Goal: Task Accomplishment & Management: Manage account settings

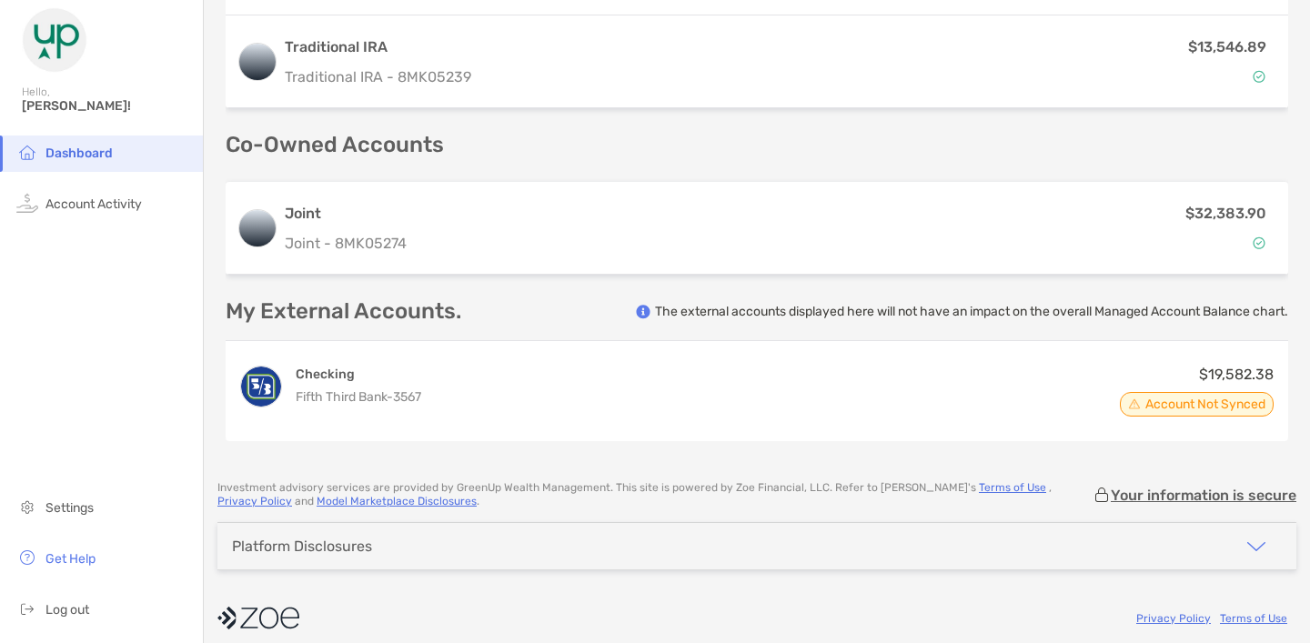
scroll to position [745, 0]
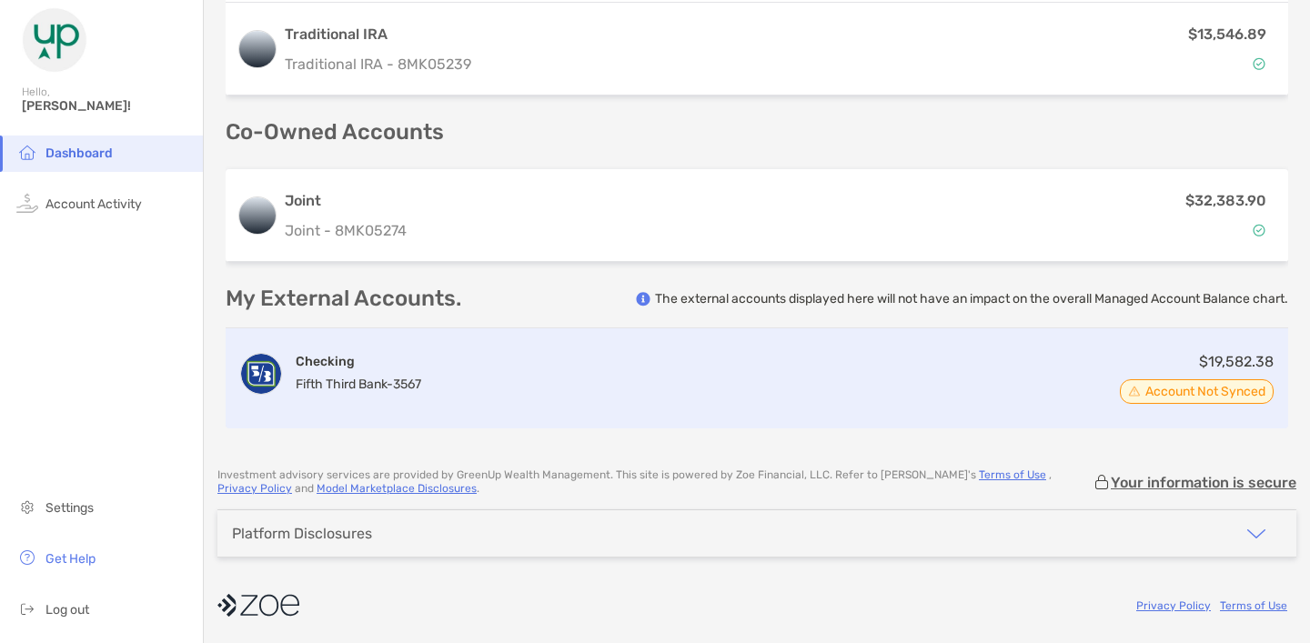
click at [1177, 393] on span "Account Not Synced" at bounding box center [1205, 391] width 120 height 9
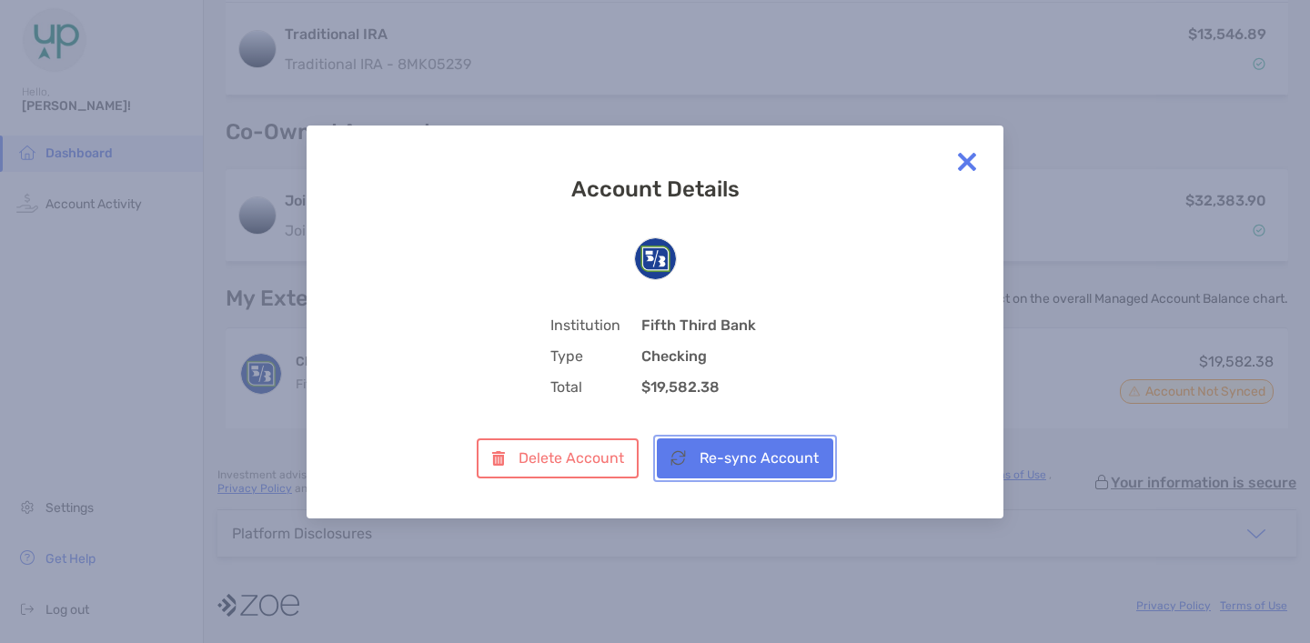
click at [785, 453] on button "Re-sync Account" at bounding box center [745, 458] width 176 height 40
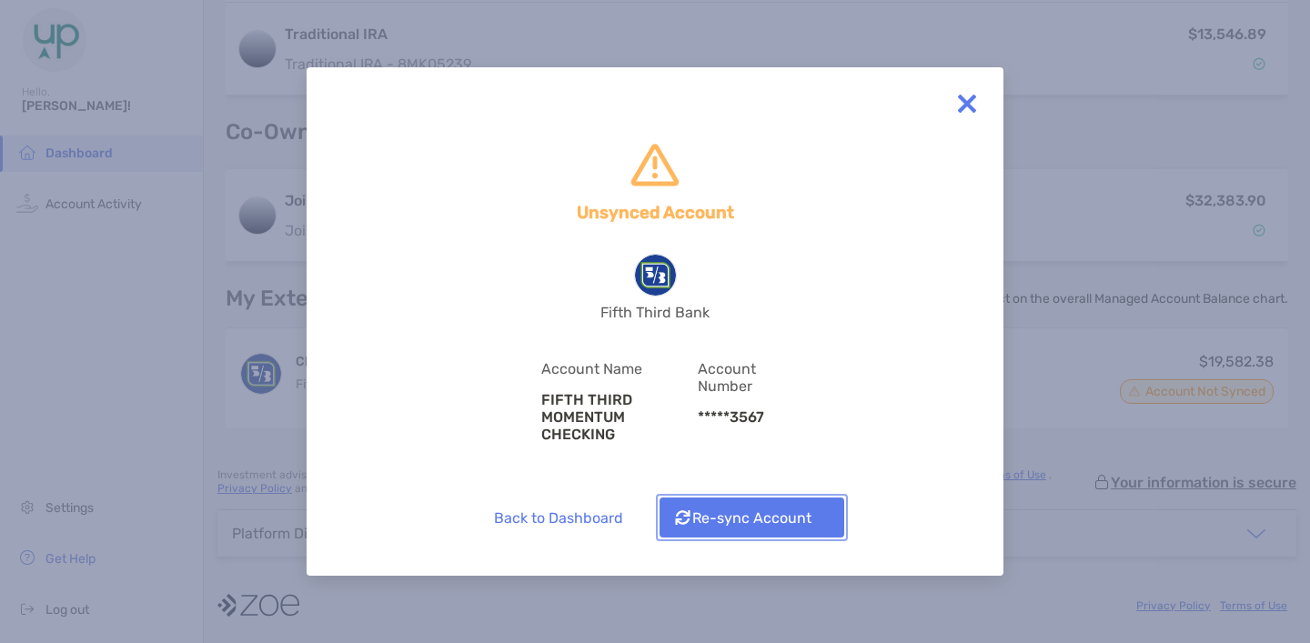
click at [745, 510] on button "Re-sync Account" at bounding box center [751, 518] width 185 height 40
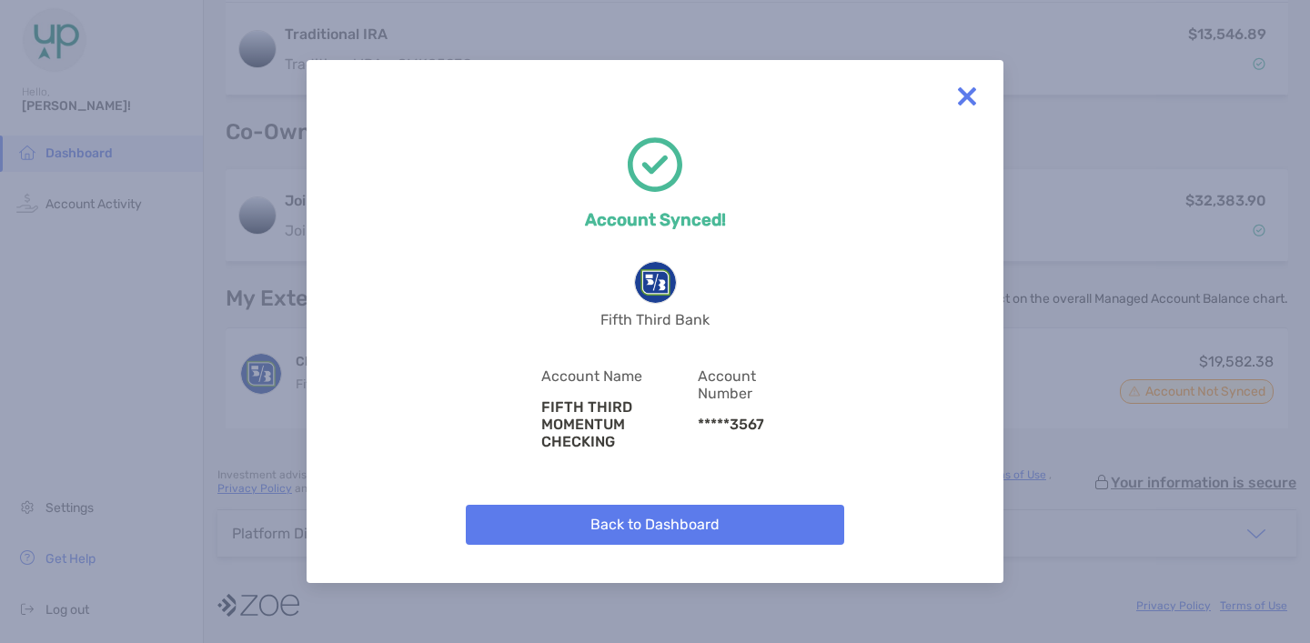
click at [971, 113] on img at bounding box center [967, 96] width 36 height 36
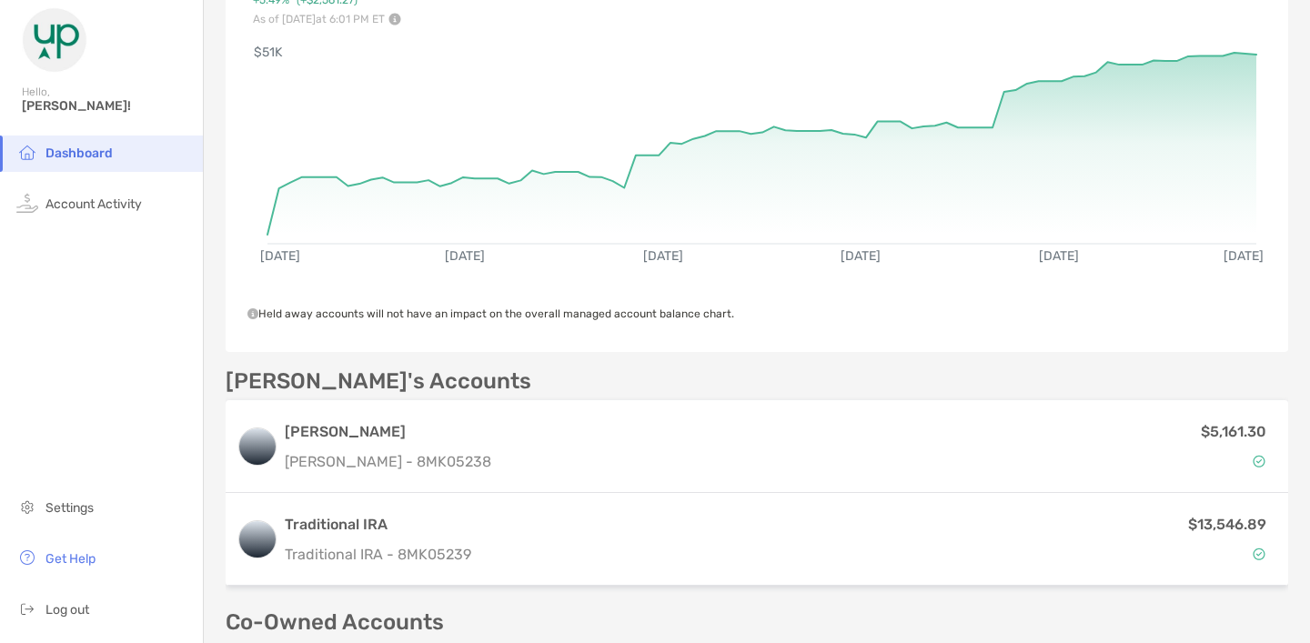
scroll to position [0, 0]
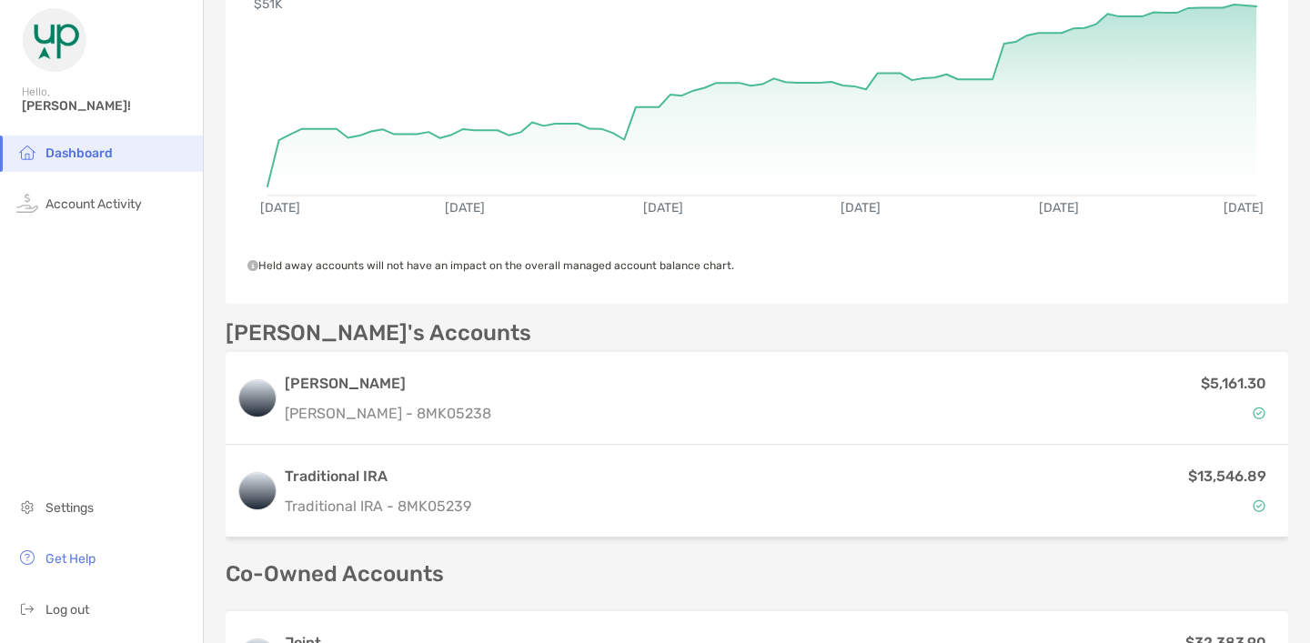
scroll to position [359, 0]
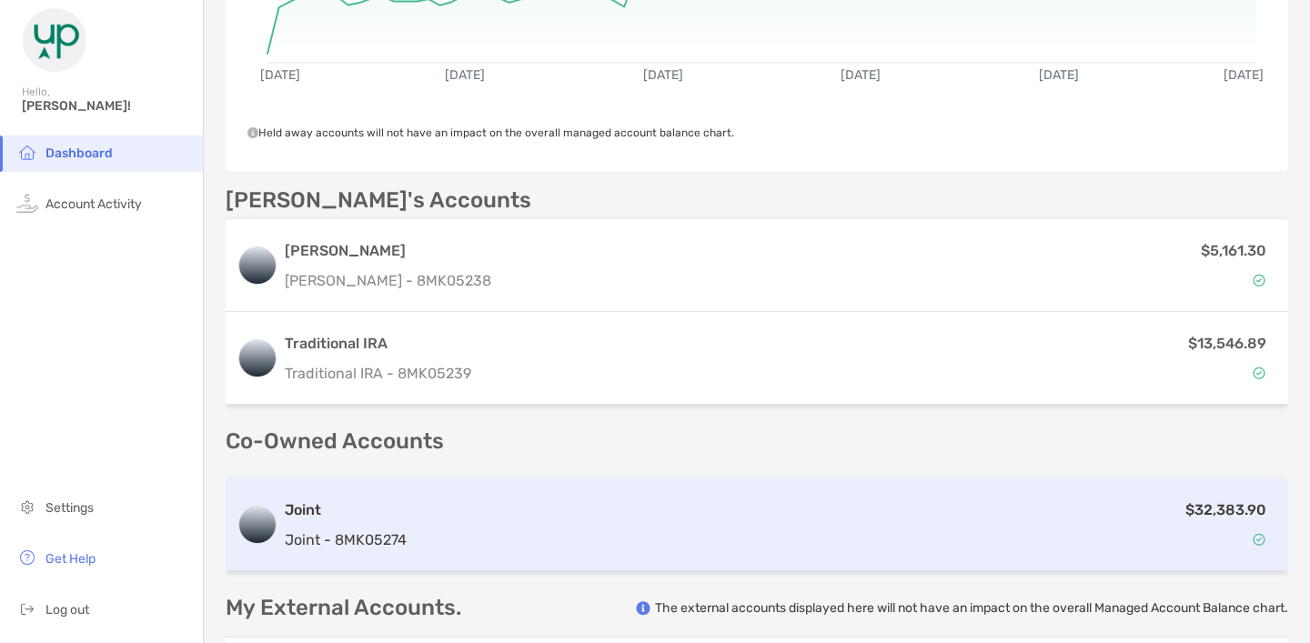
click at [447, 523] on div "$32,383.90" at bounding box center [845, 524] width 863 height 53
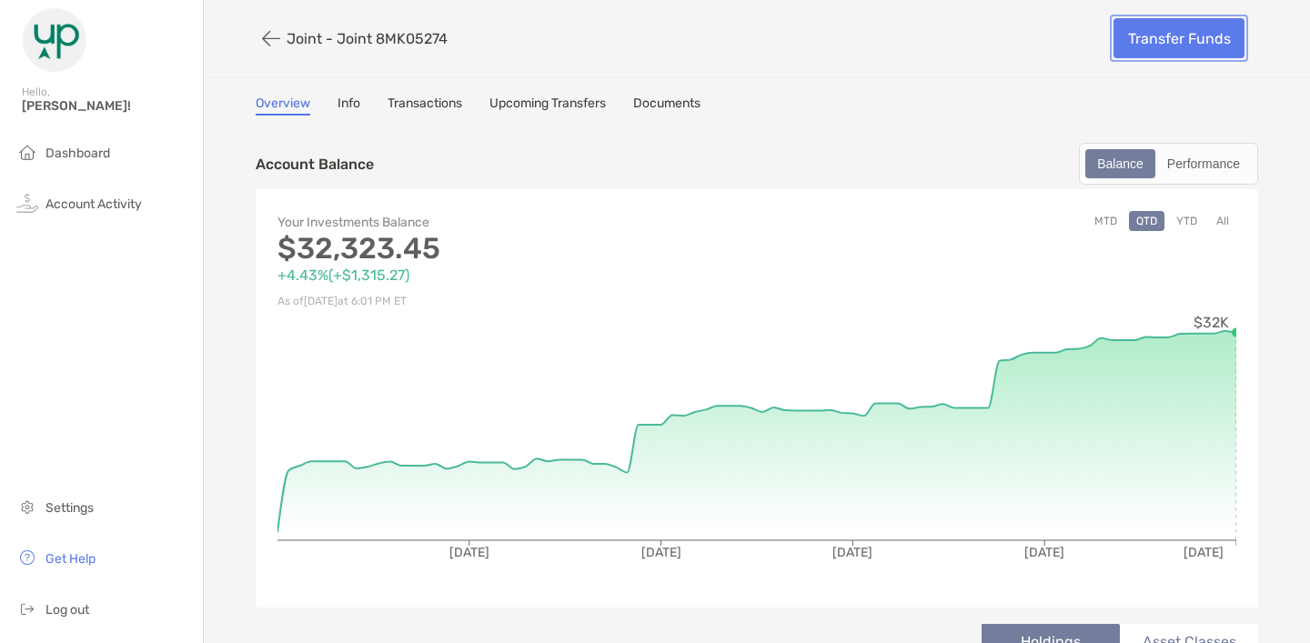
click at [1155, 50] on link "Transfer Funds" at bounding box center [1178, 38] width 131 height 40
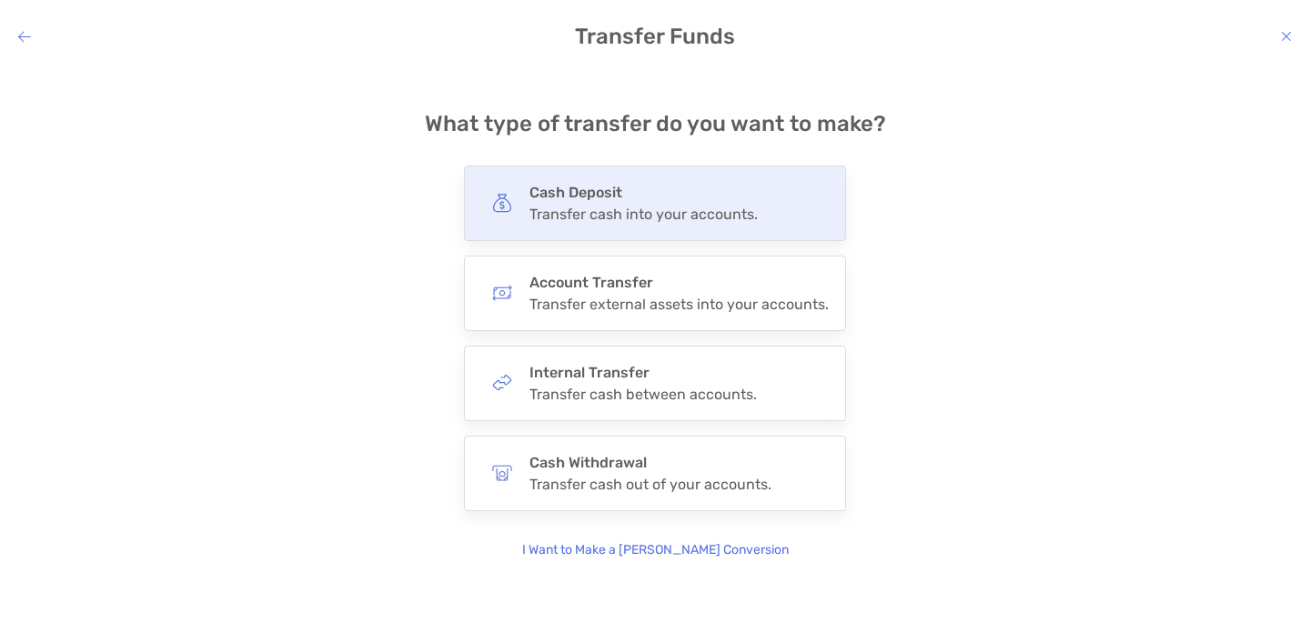
click at [745, 209] on div "Transfer cash into your accounts." at bounding box center [643, 214] width 228 height 17
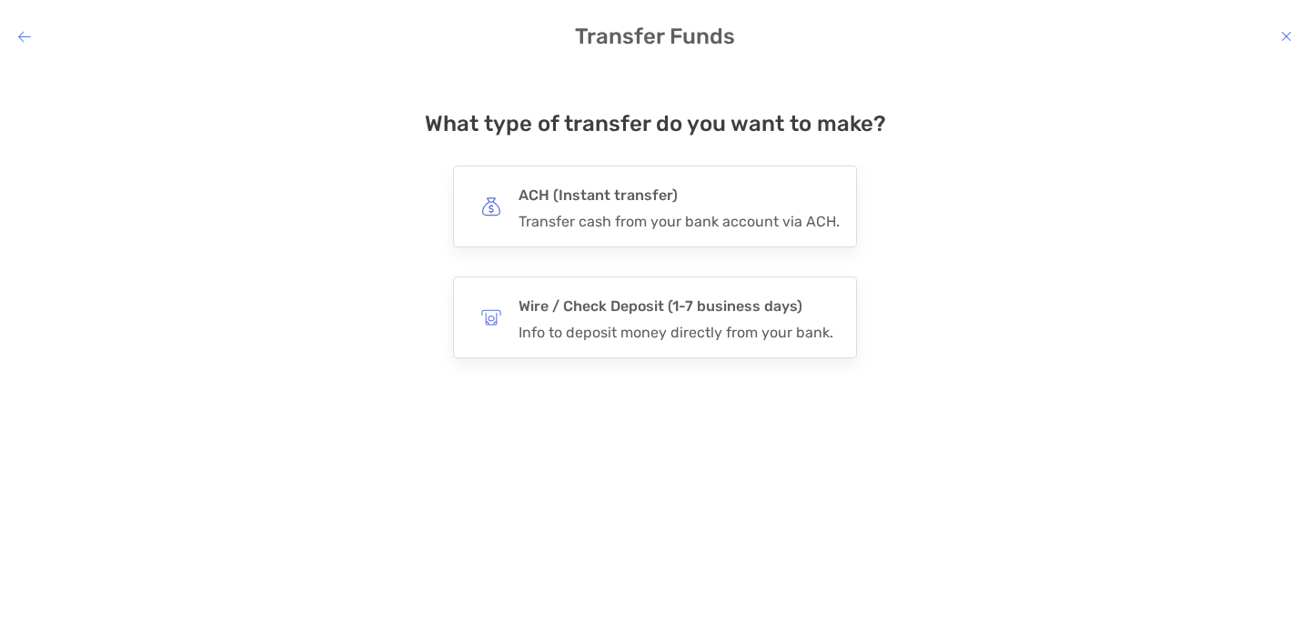
click at [1286, 35] on icon "modal" at bounding box center [1286, 36] width 11 height 15
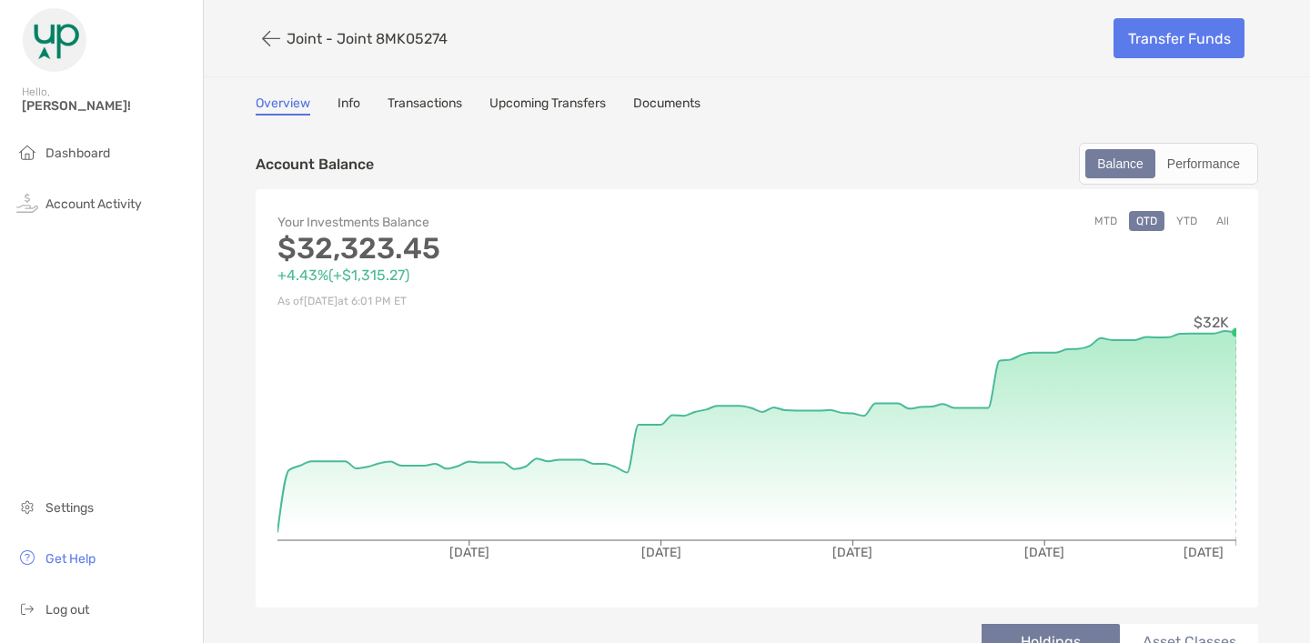
click at [424, 99] on link "Transactions" at bounding box center [424, 106] width 75 height 20
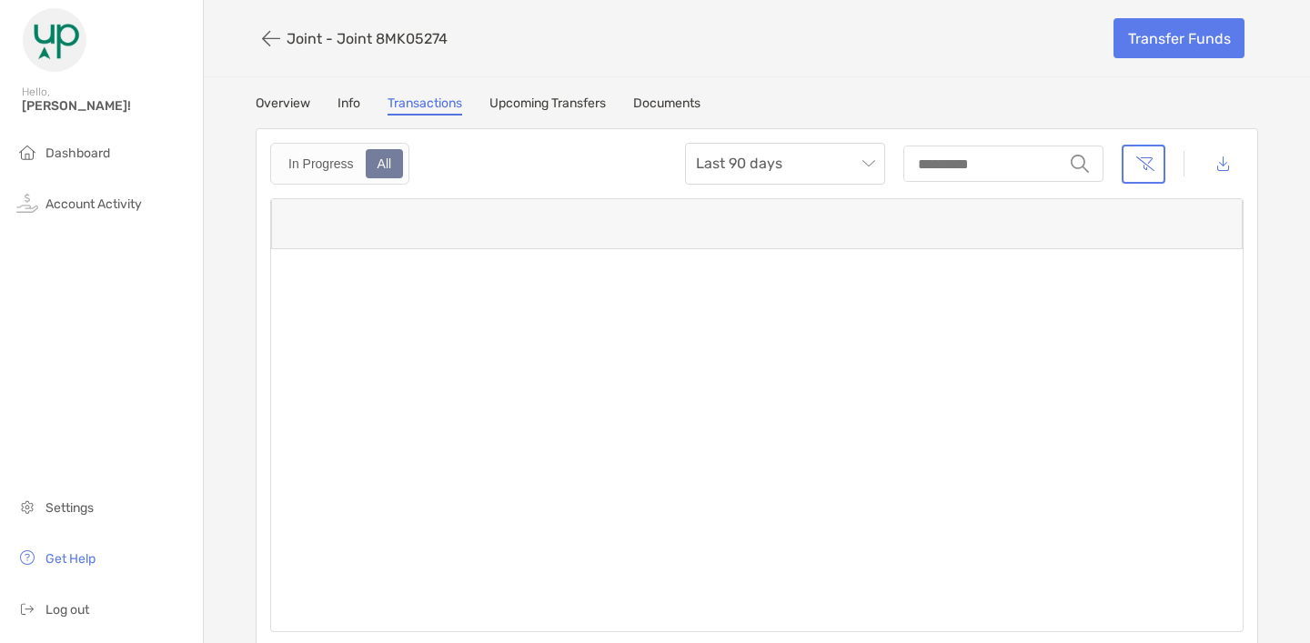
click at [537, 96] on link "Upcoming Transfers" at bounding box center [547, 106] width 116 height 20
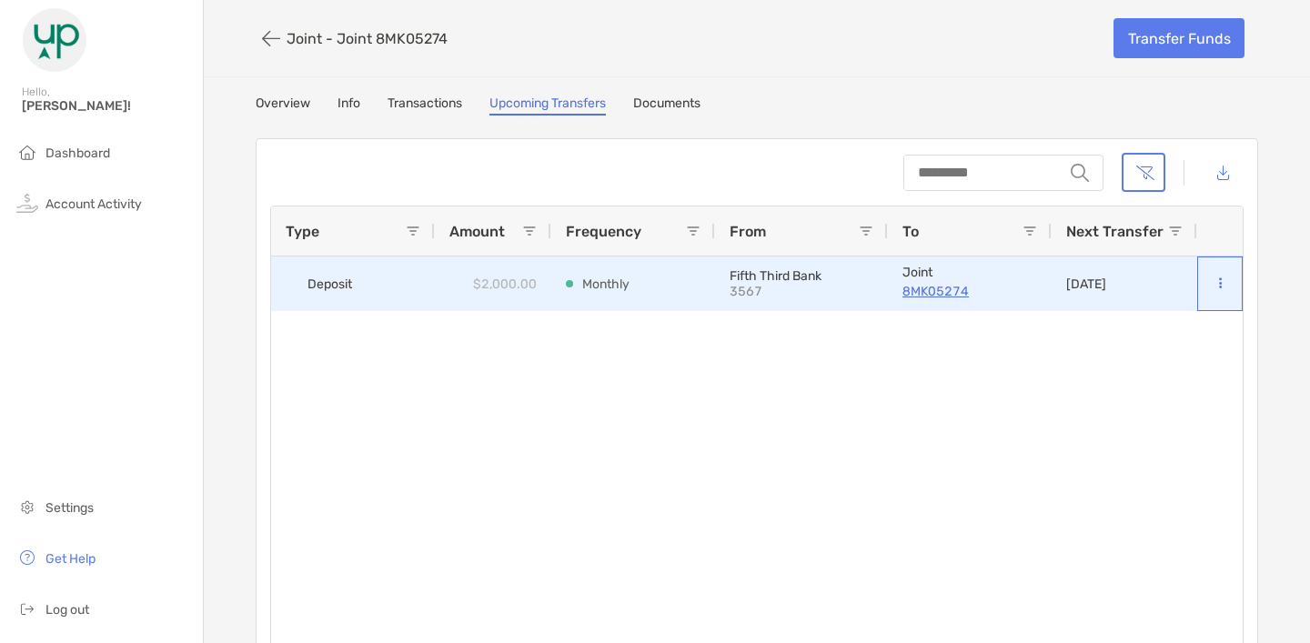
click at [1220, 287] on icon at bounding box center [1220, 283] width 3 height 12
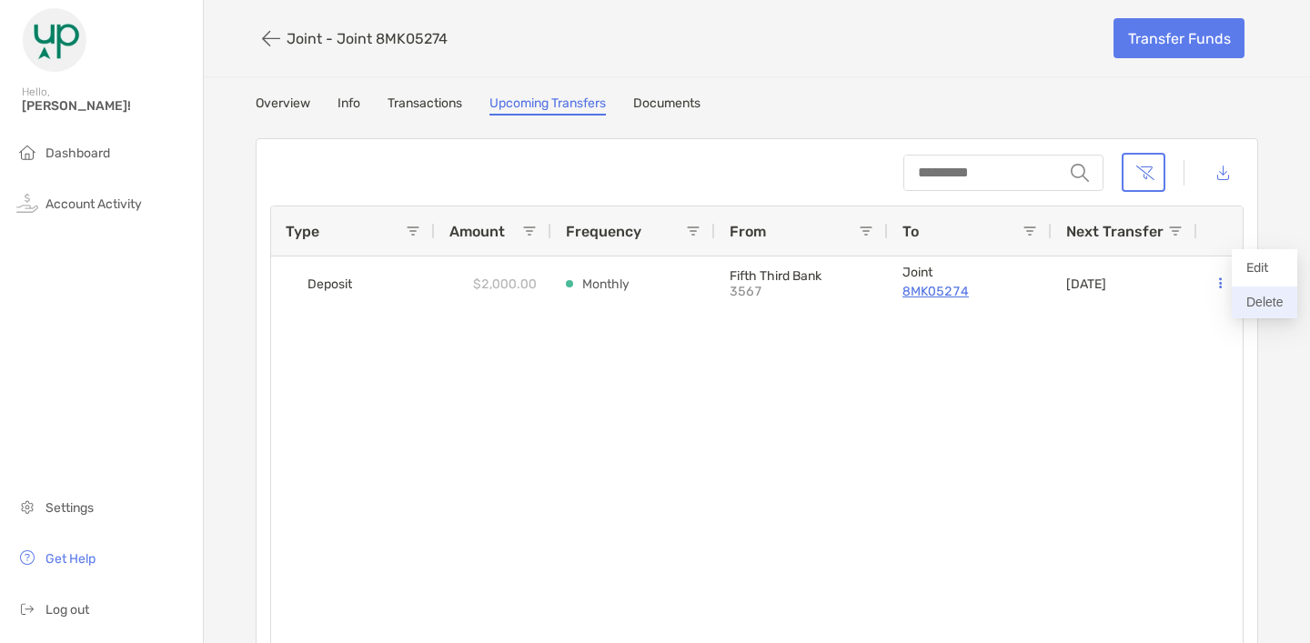
click at [1262, 309] on button "Delete" at bounding box center [1264, 303] width 65 height 32
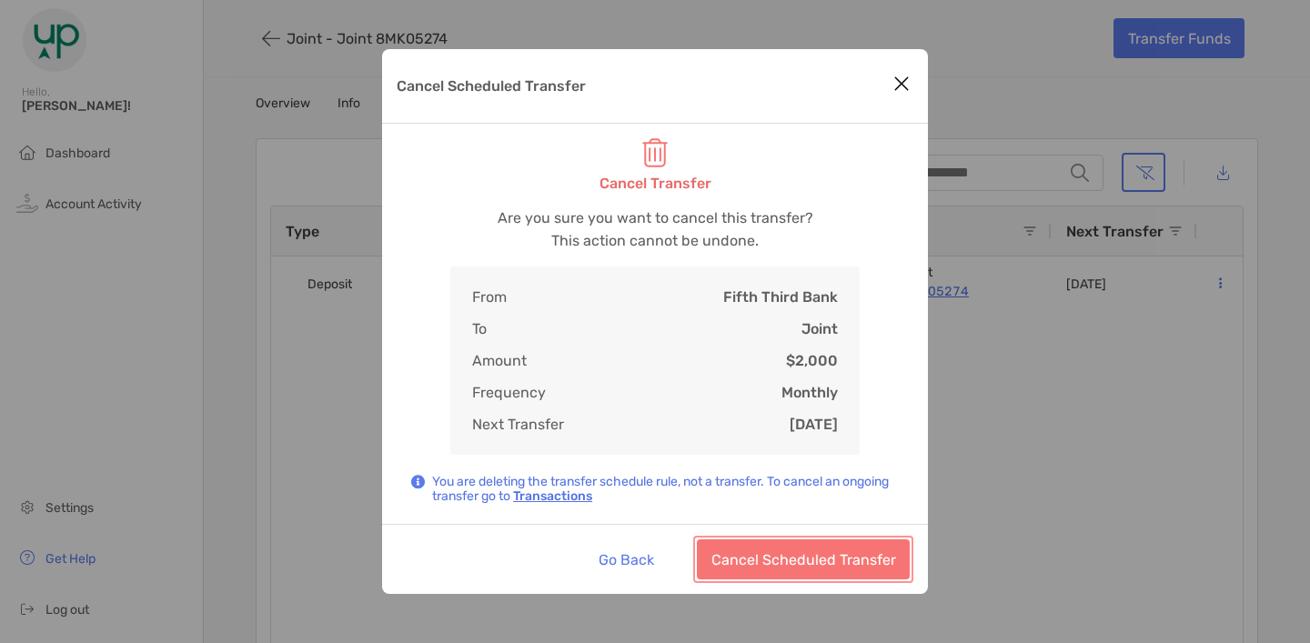
click at [746, 564] on button "Cancel Scheduled Transfer" at bounding box center [803, 559] width 213 height 40
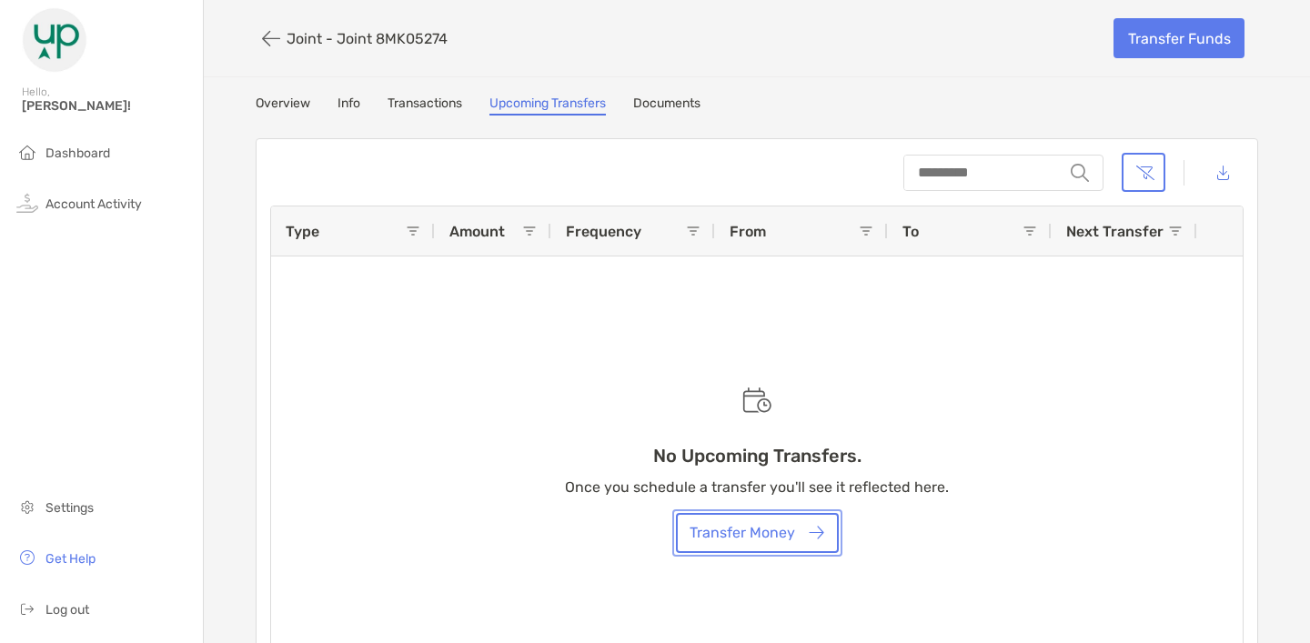
click at [756, 534] on button "Transfer Money" at bounding box center [757, 533] width 163 height 40
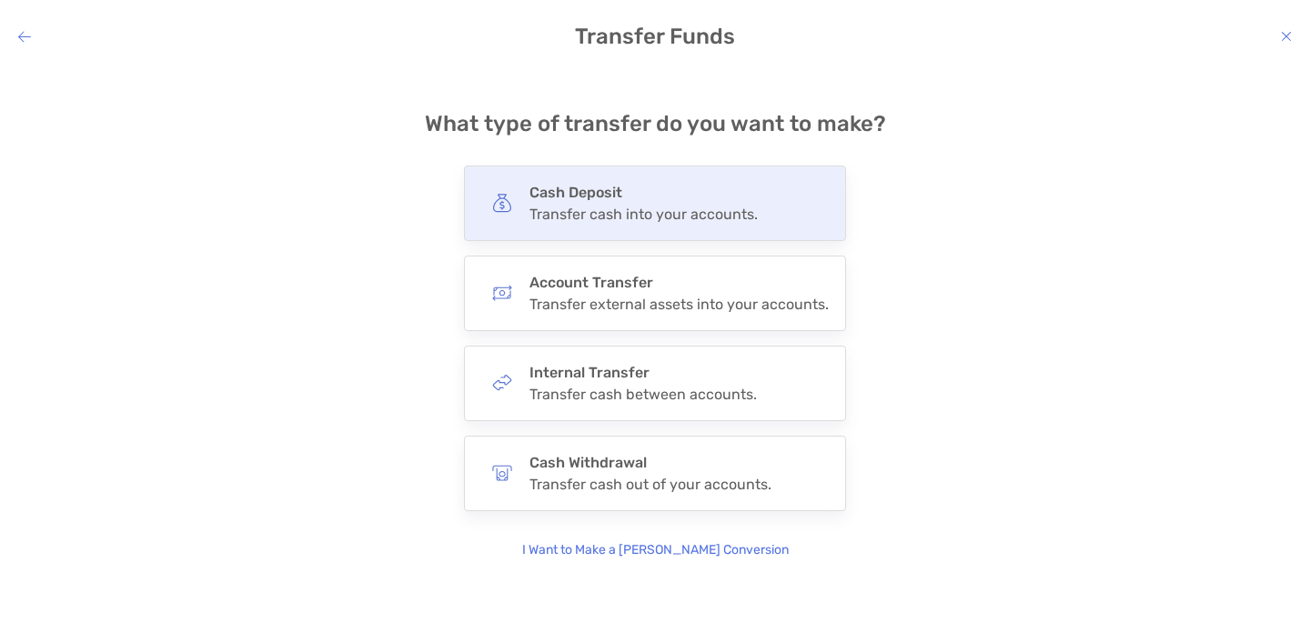
click at [732, 190] on h4 "Cash Deposit" at bounding box center [643, 192] width 228 height 17
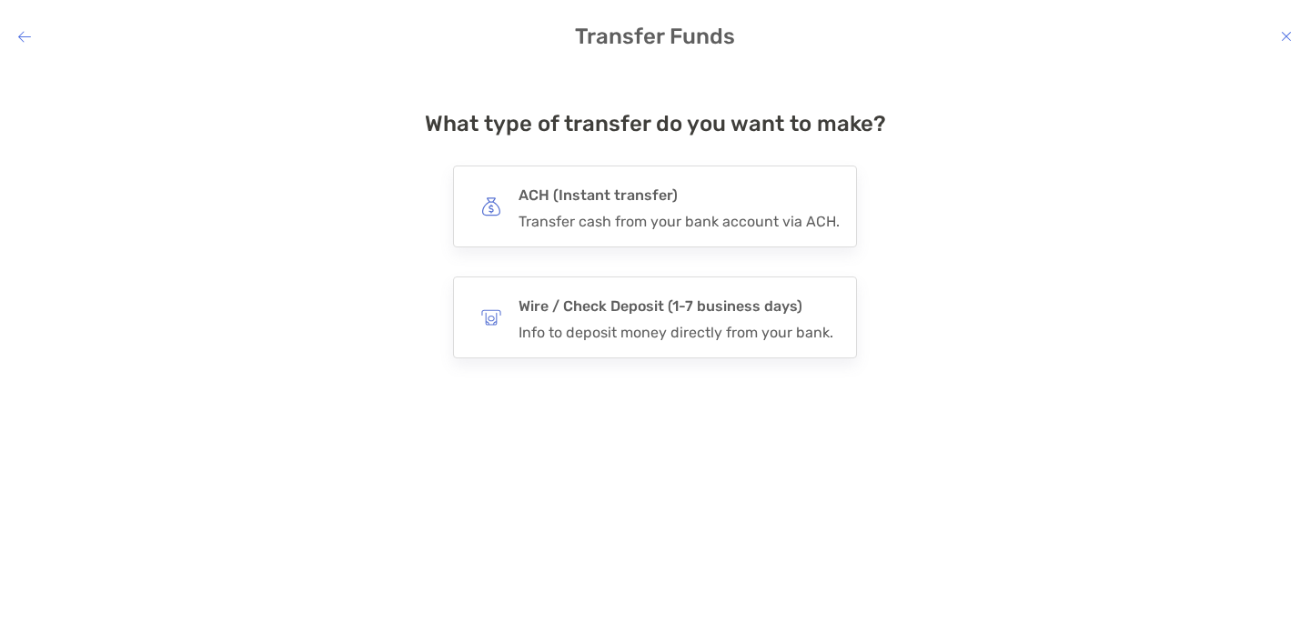
click at [732, 190] on h4 "ACH (Instant transfer)" at bounding box center [678, 195] width 321 height 25
click at [0, 0] on input "***" at bounding box center [0, 0] width 0 height 0
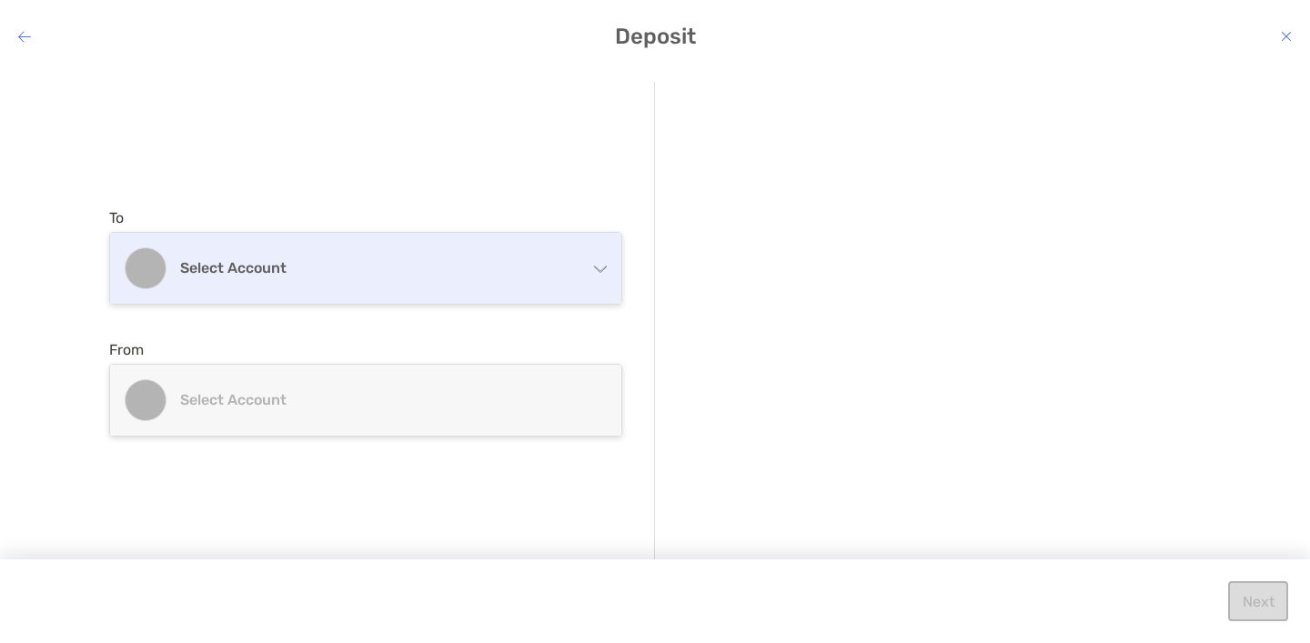
click at [452, 262] on h4 "Select account" at bounding box center [376, 267] width 393 height 17
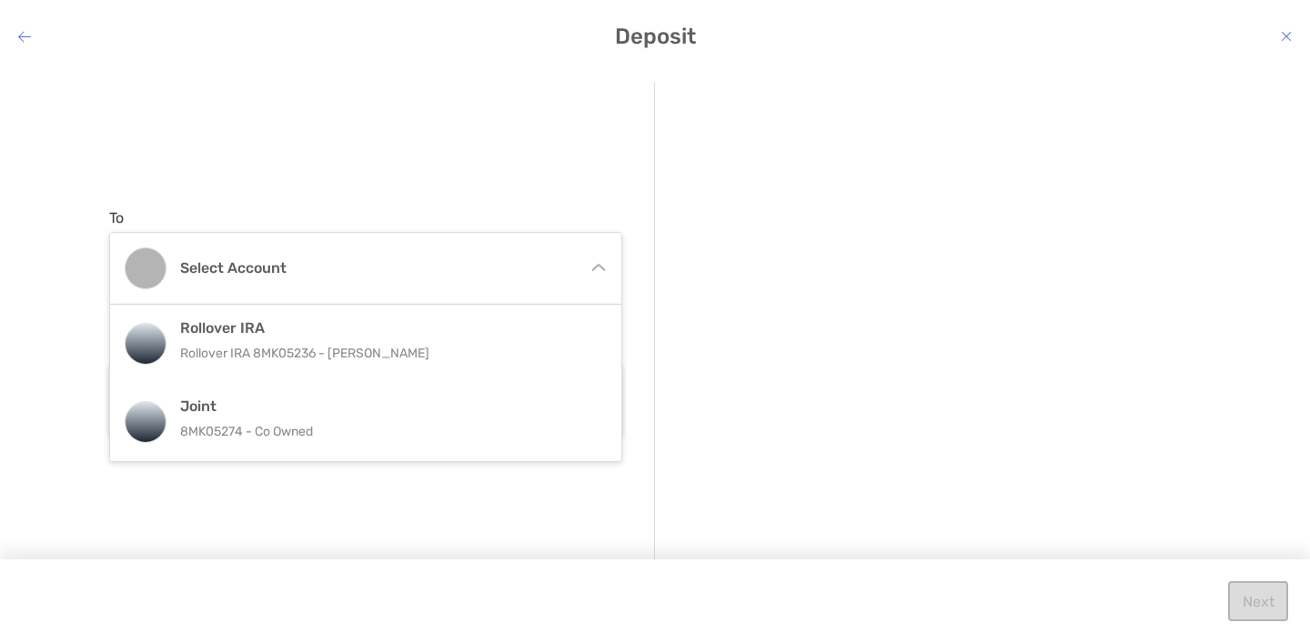
click at [471, 130] on div "To Select account Rollover IRA Rollover IRA 8MK05236 - Andrew Inchiosa Joint 8M…" at bounding box center [382, 322] width 546 height 481
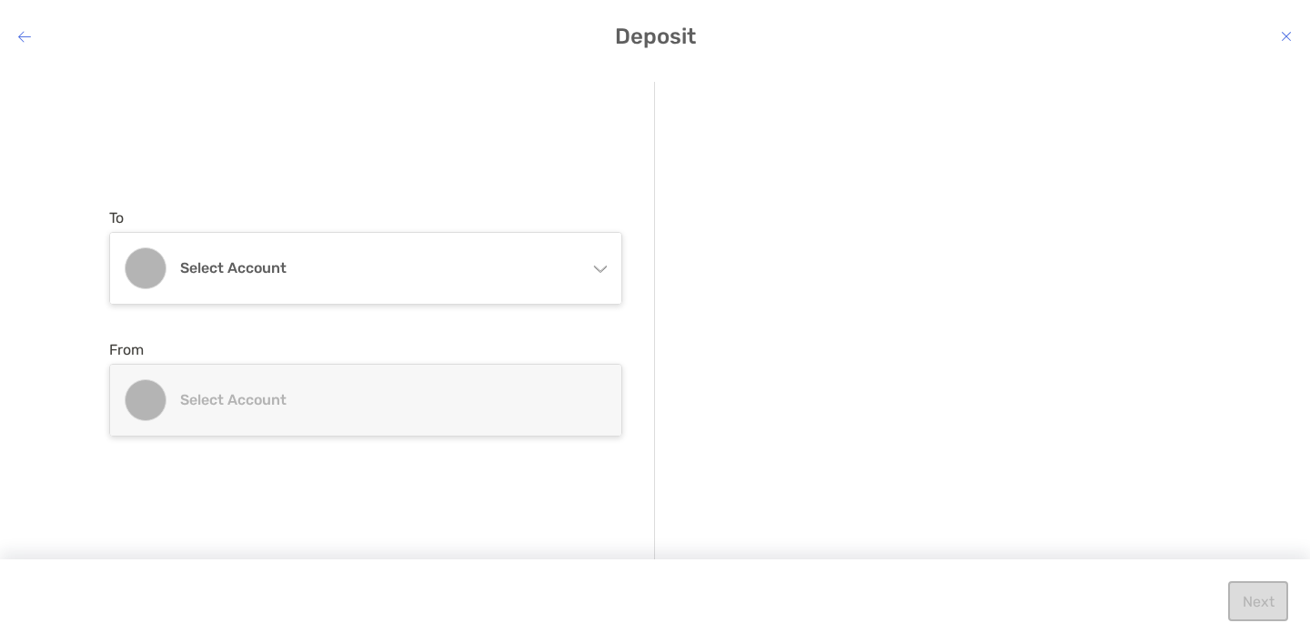
click at [361, 399] on h4 "Select account" at bounding box center [376, 399] width 393 height 17
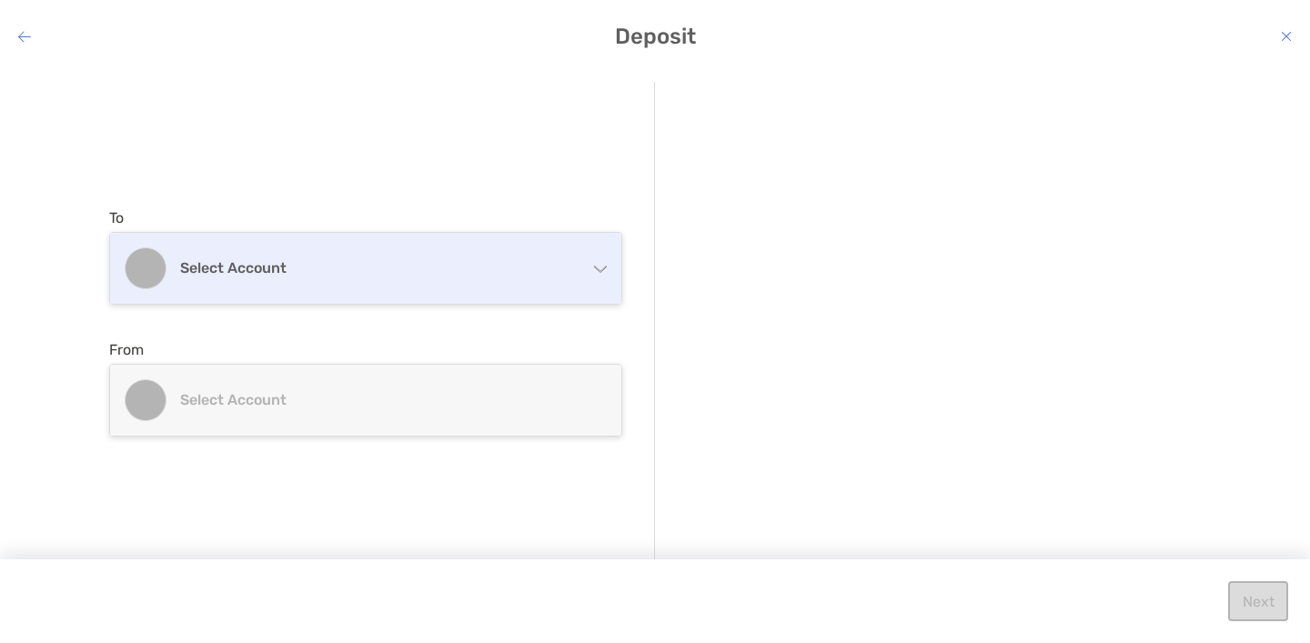
click at [359, 266] on h4 "Select account" at bounding box center [376, 267] width 393 height 17
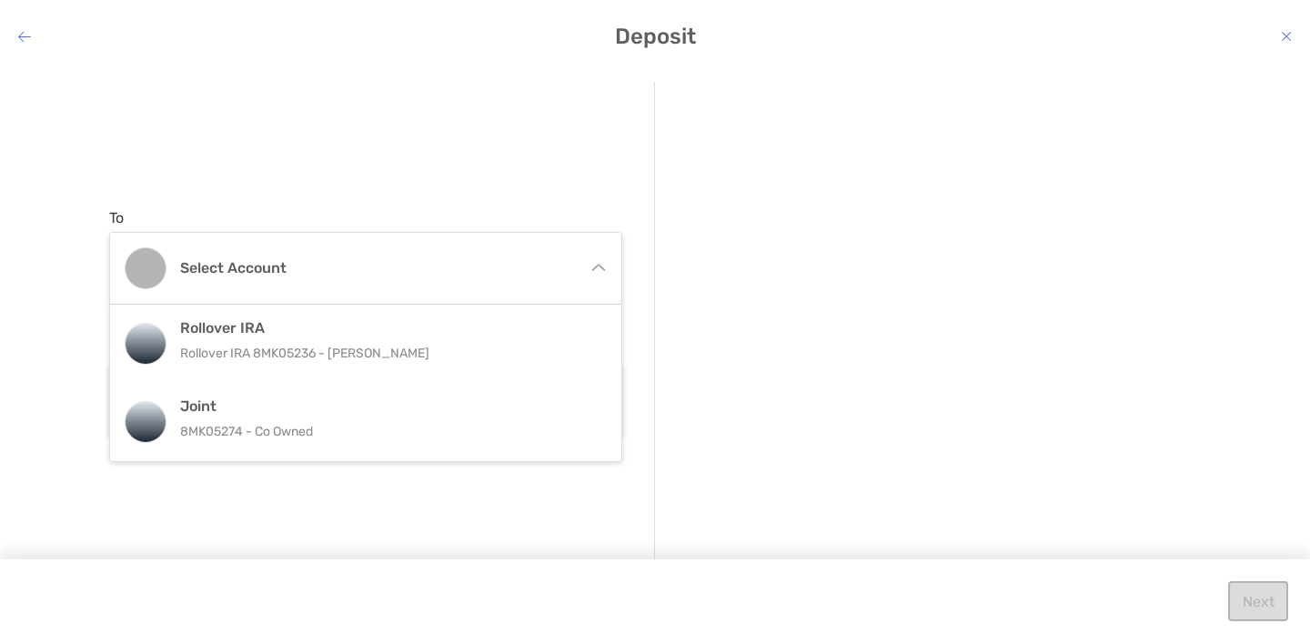
click at [787, 312] on div "modal" at bounding box center [944, 296] width 514 height 42
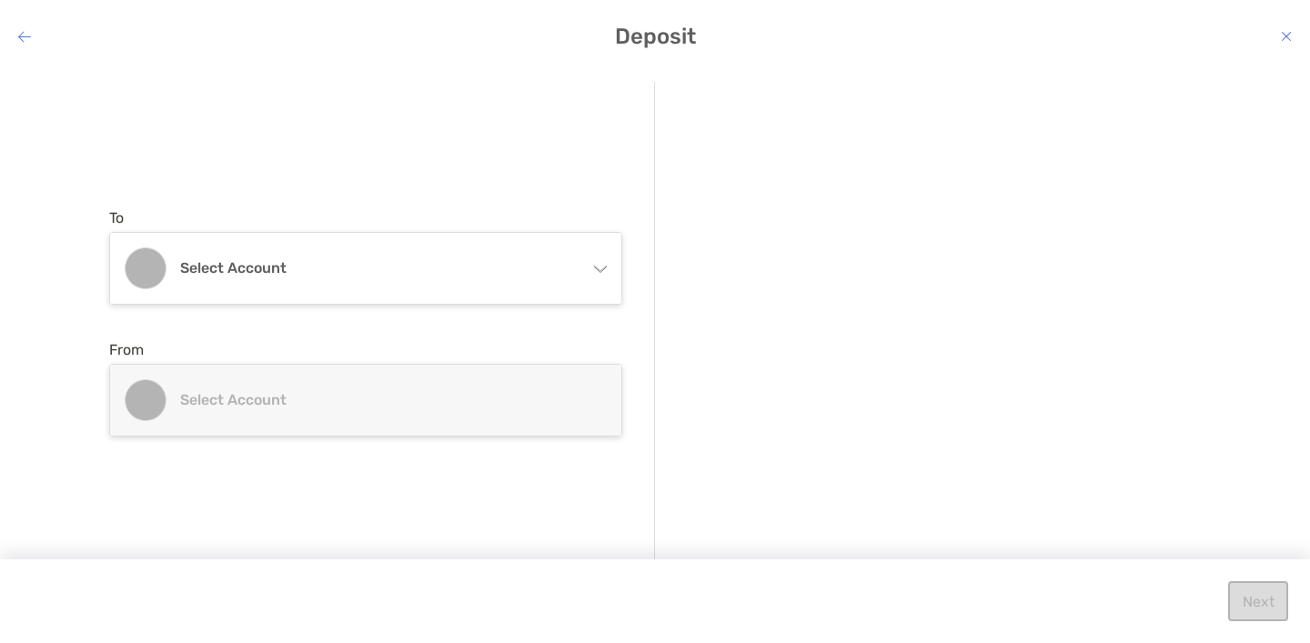
click at [26, 47] on h4 "Deposit" at bounding box center [655, 36] width 1310 height 25
click at [25, 25] on h4 "Deposit" at bounding box center [655, 36] width 1310 height 25
click at [25, 37] on icon "modal" at bounding box center [24, 36] width 13 height 15
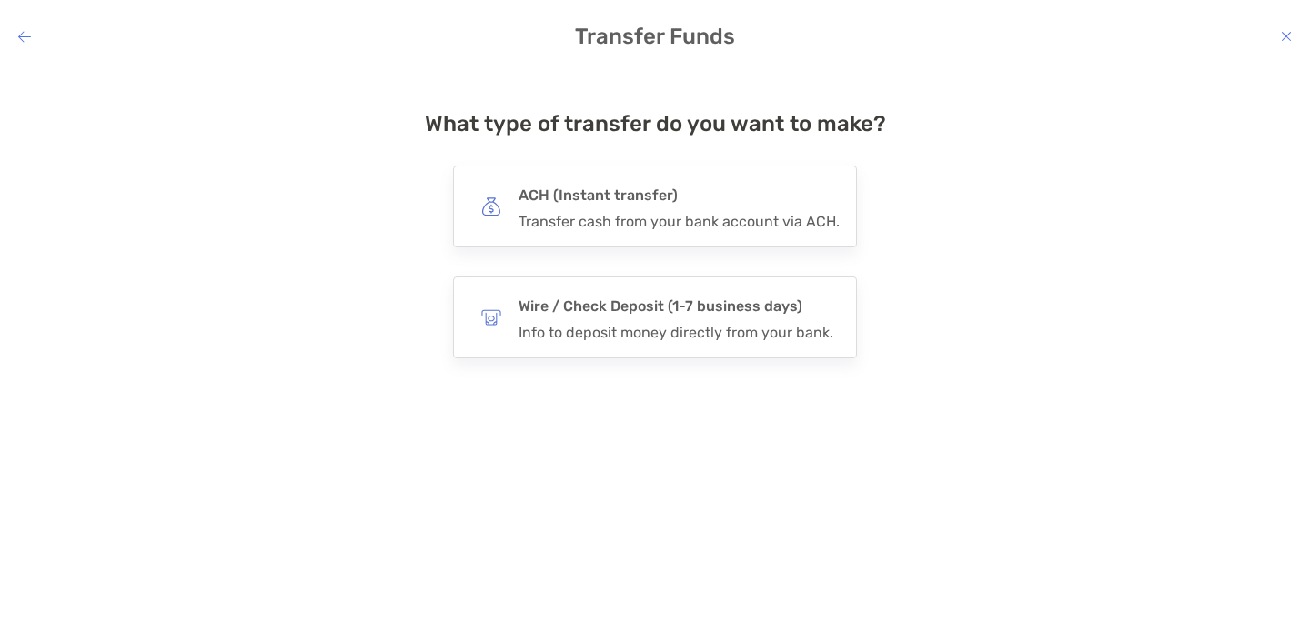
click at [26, 36] on icon "modal" at bounding box center [24, 36] width 13 height 15
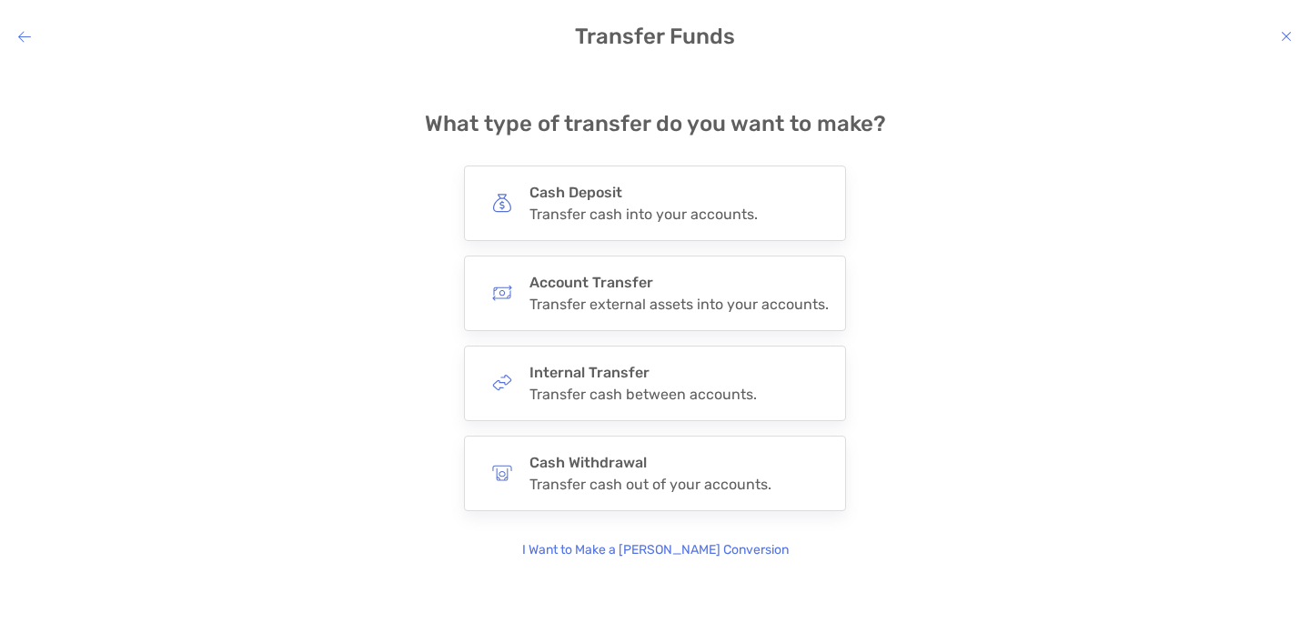
click at [1288, 32] on icon "modal" at bounding box center [1286, 36] width 11 height 15
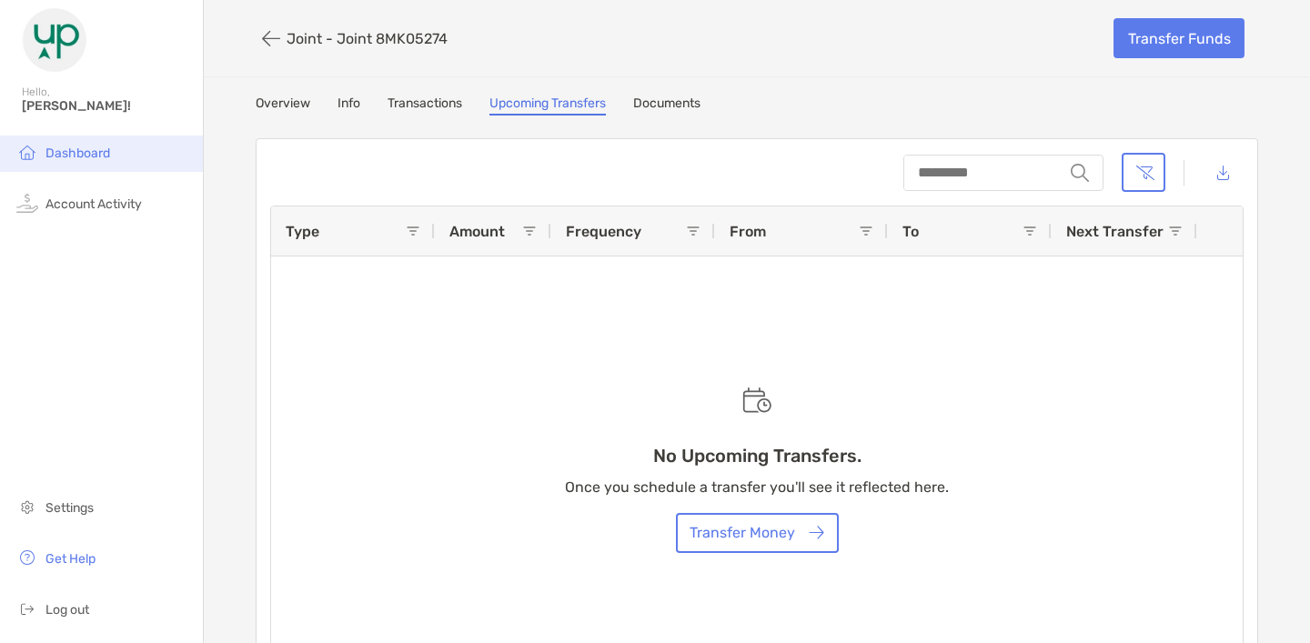
click at [55, 137] on li "Dashboard" at bounding box center [101, 154] width 203 height 36
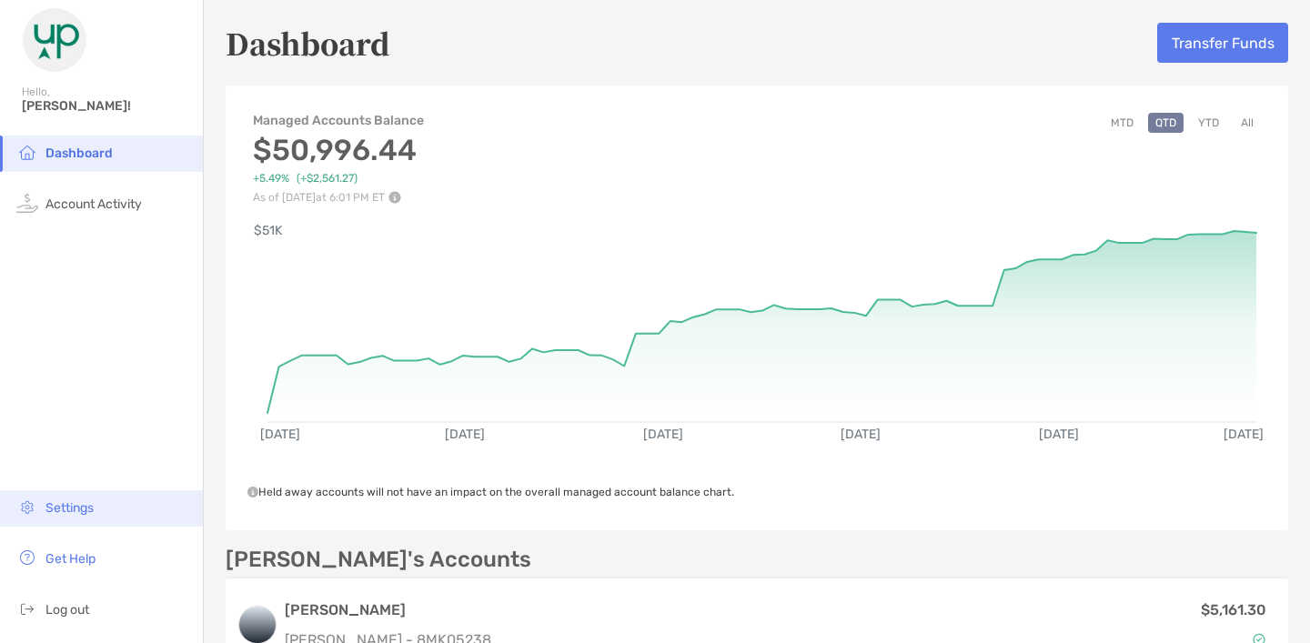
click at [58, 516] on li "Settings" at bounding box center [101, 508] width 203 height 36
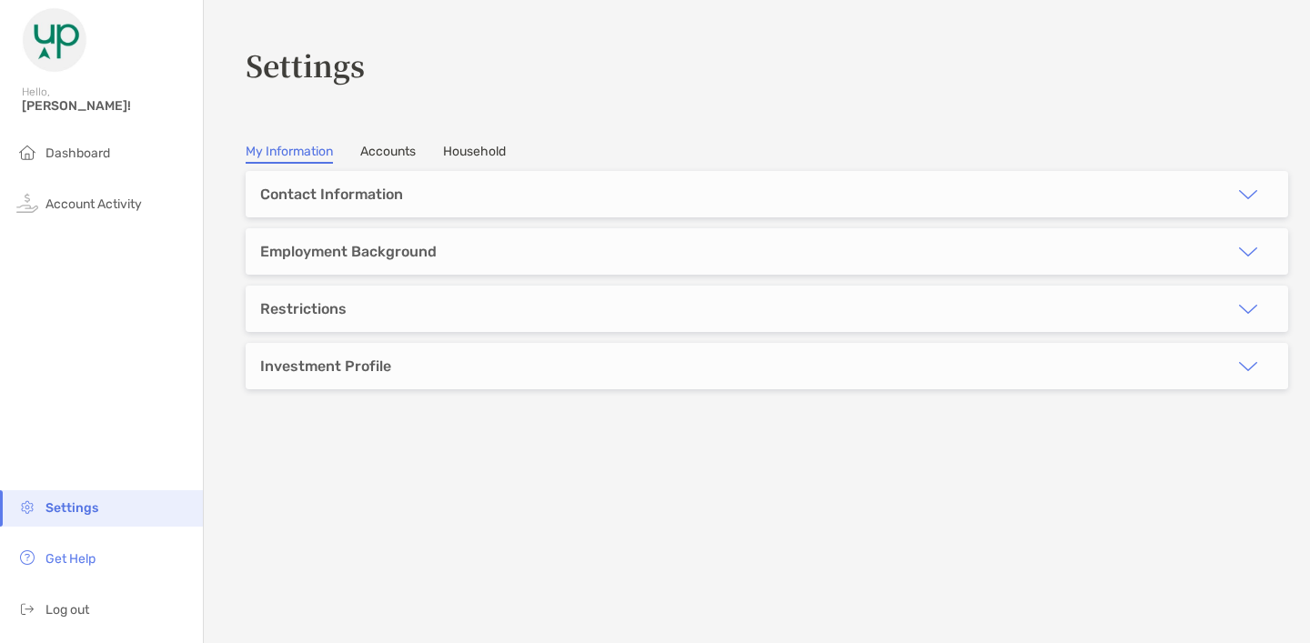
click at [408, 166] on section "Settings My Information Accounts Household Contact Information Contact Informat…" at bounding box center [757, 321] width 1106 height 643
click at [408, 156] on link "Accounts" at bounding box center [387, 154] width 55 height 20
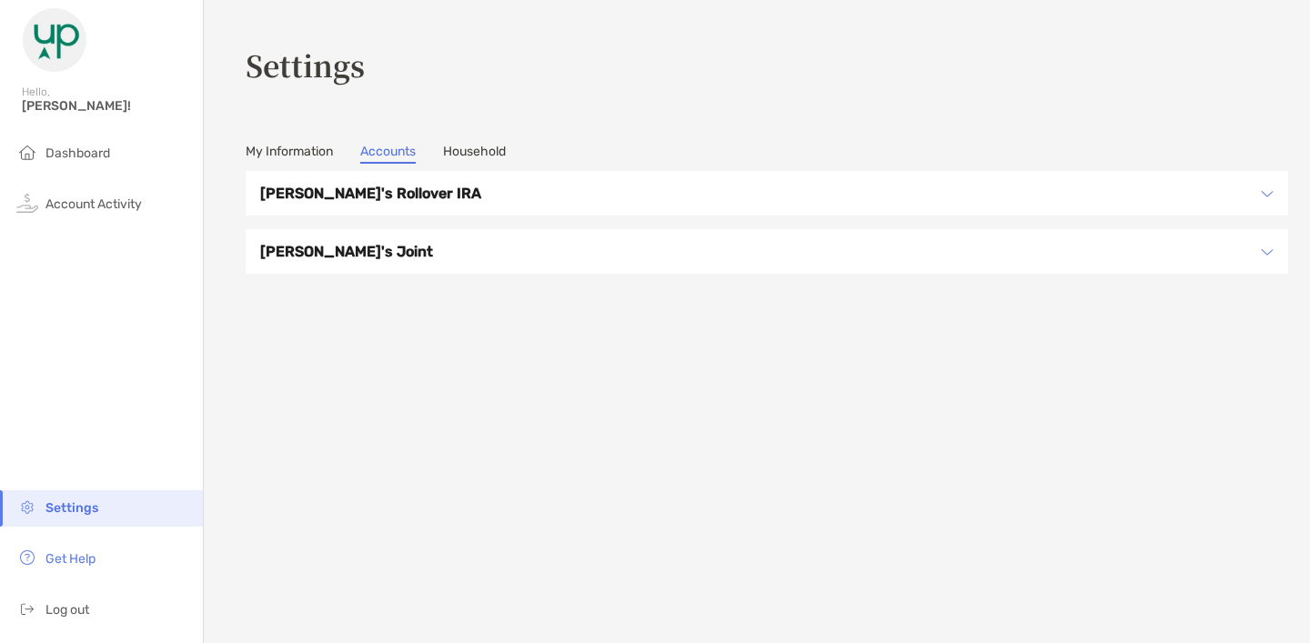
click at [398, 201] on h3 "Andrew's Rollover IRA" at bounding box center [755, 193] width 990 height 23
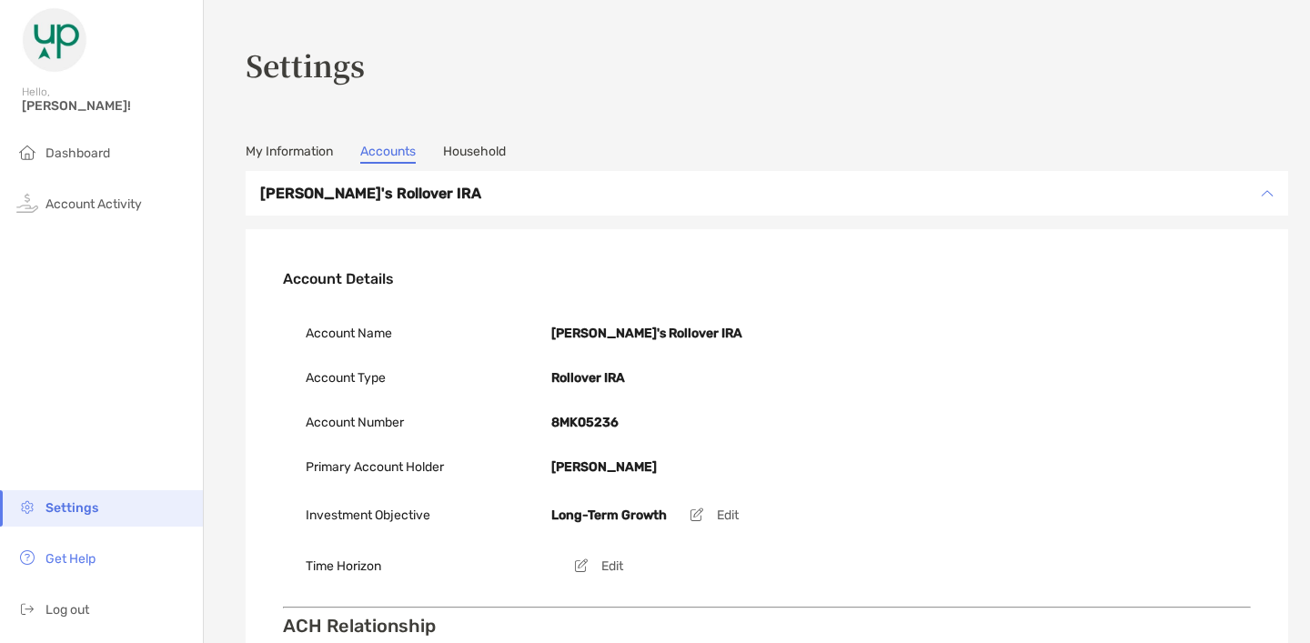
click at [397, 196] on h3 "Andrew's Rollover IRA" at bounding box center [755, 193] width 990 height 23
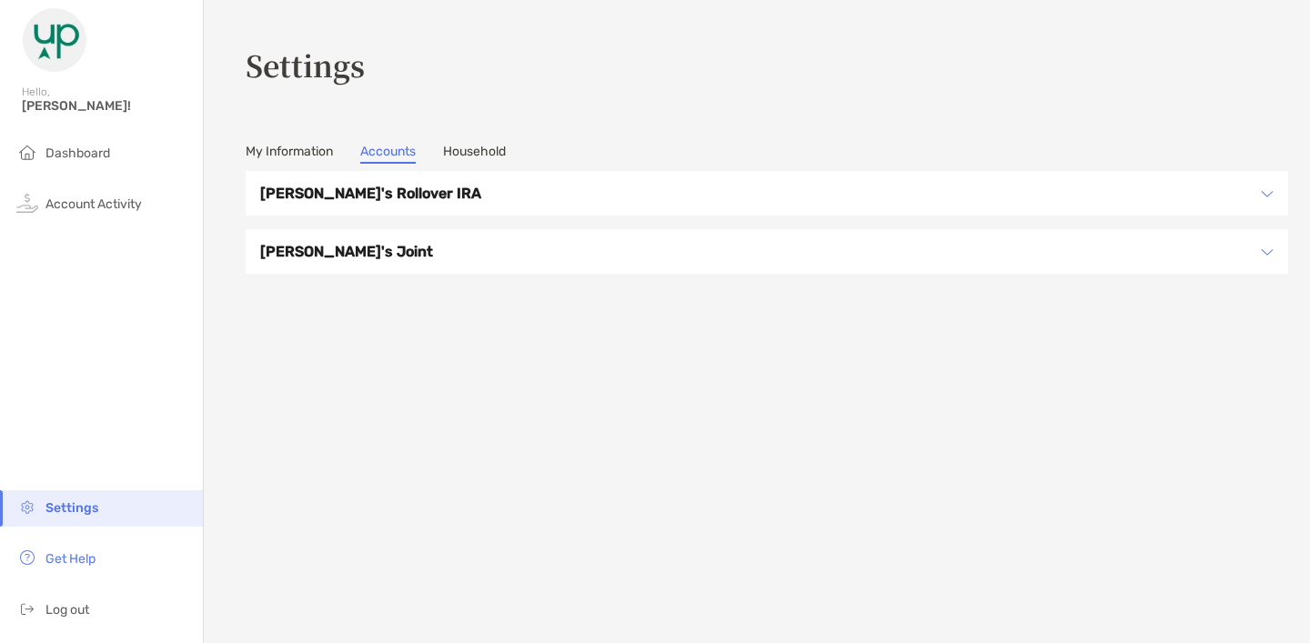
click at [387, 200] on h3 "Andrew's Rollover IRA" at bounding box center [755, 193] width 990 height 23
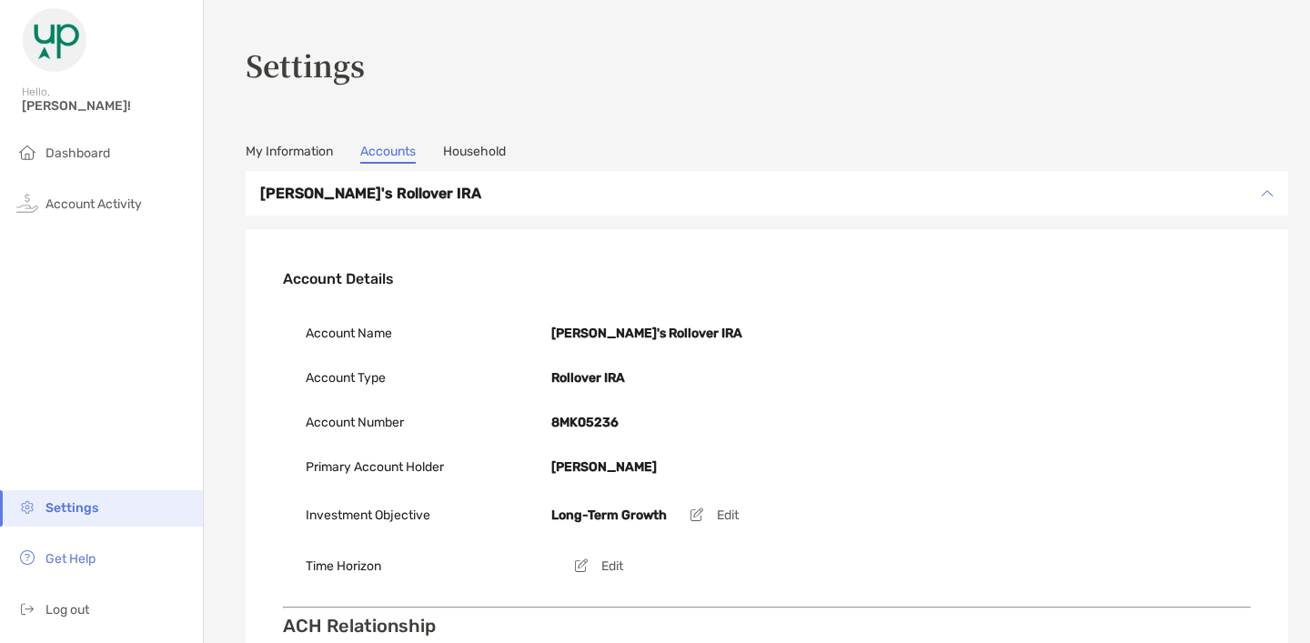
click at [387, 200] on h3 "Andrew's Rollover IRA" at bounding box center [755, 193] width 990 height 23
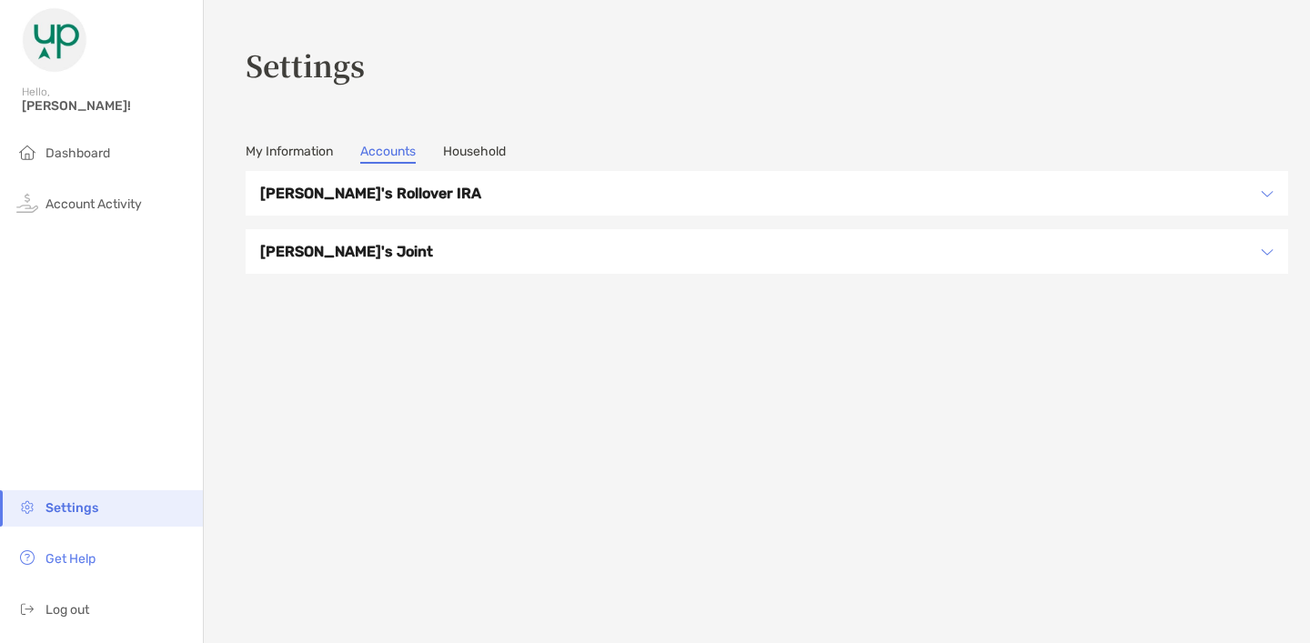
click at [330, 158] on link "My Information" at bounding box center [289, 154] width 87 height 20
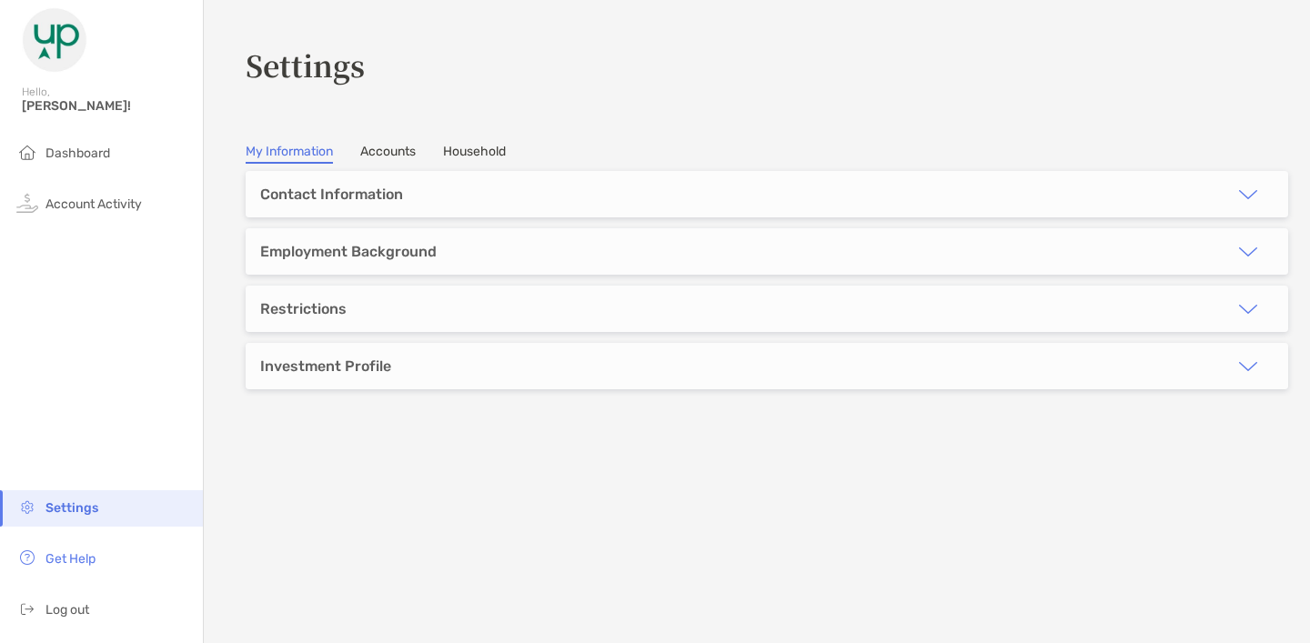
click at [464, 152] on link "Household" at bounding box center [474, 154] width 63 height 20
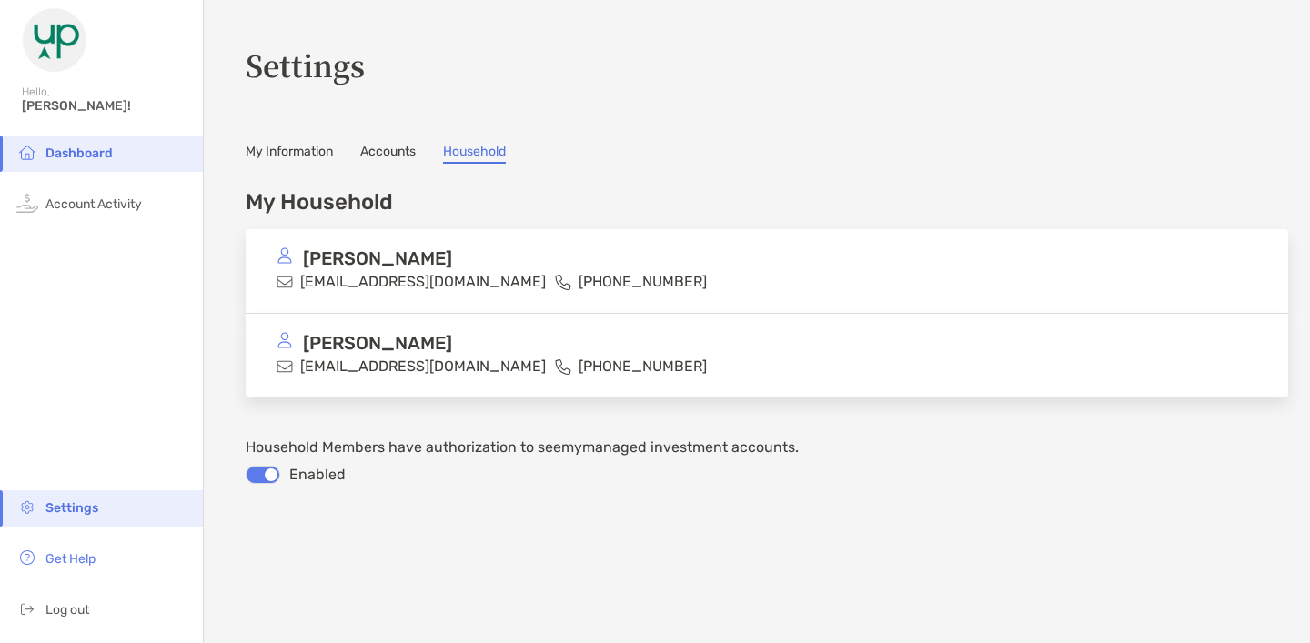
click at [405, 151] on link "Accounts" at bounding box center [387, 154] width 55 height 20
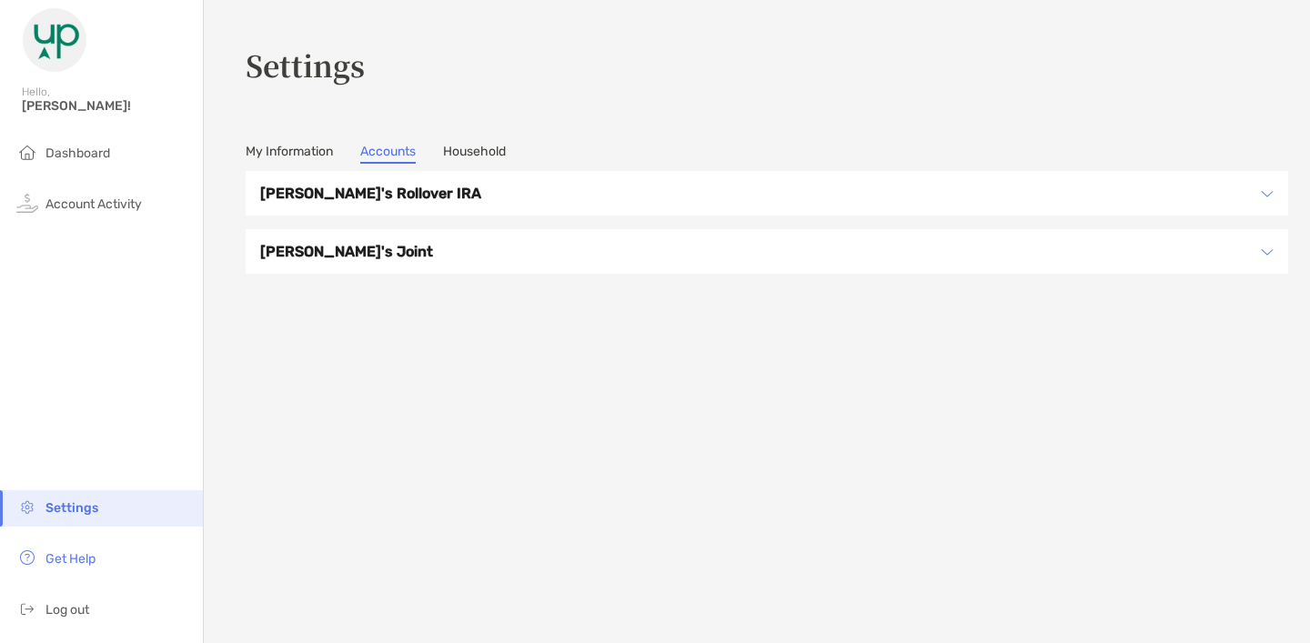
click at [396, 185] on h3 "Andrew's Rollover IRA" at bounding box center [755, 193] width 990 height 23
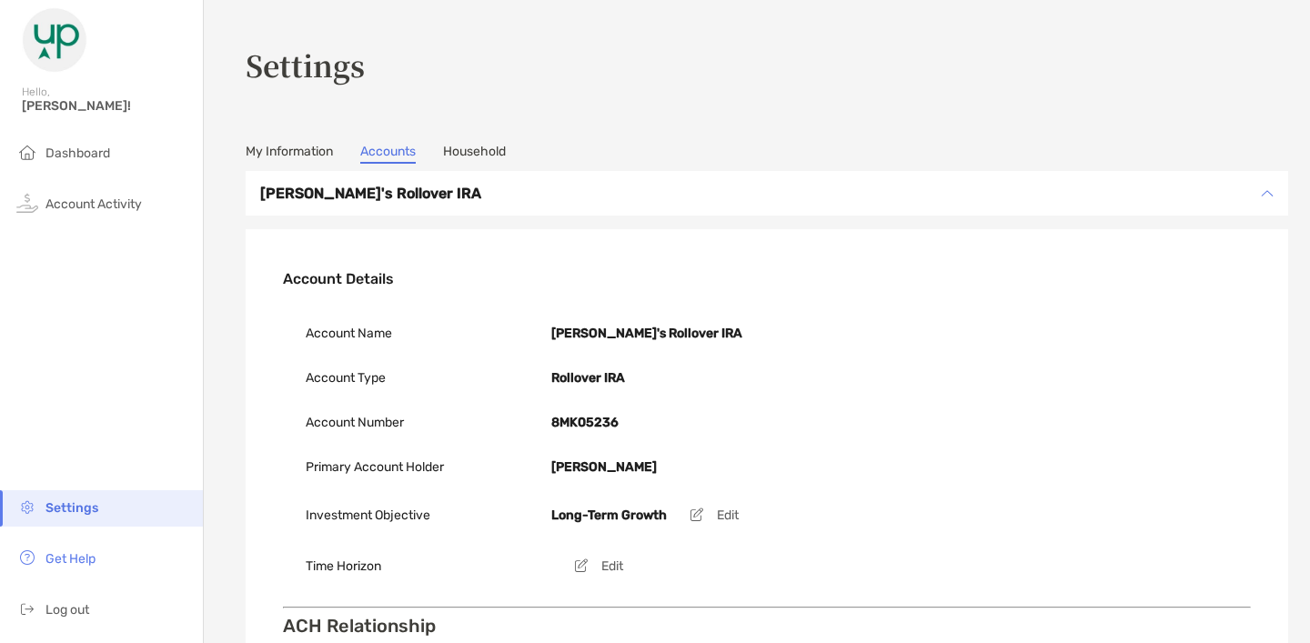
click at [300, 156] on link "My Information" at bounding box center [289, 154] width 87 height 20
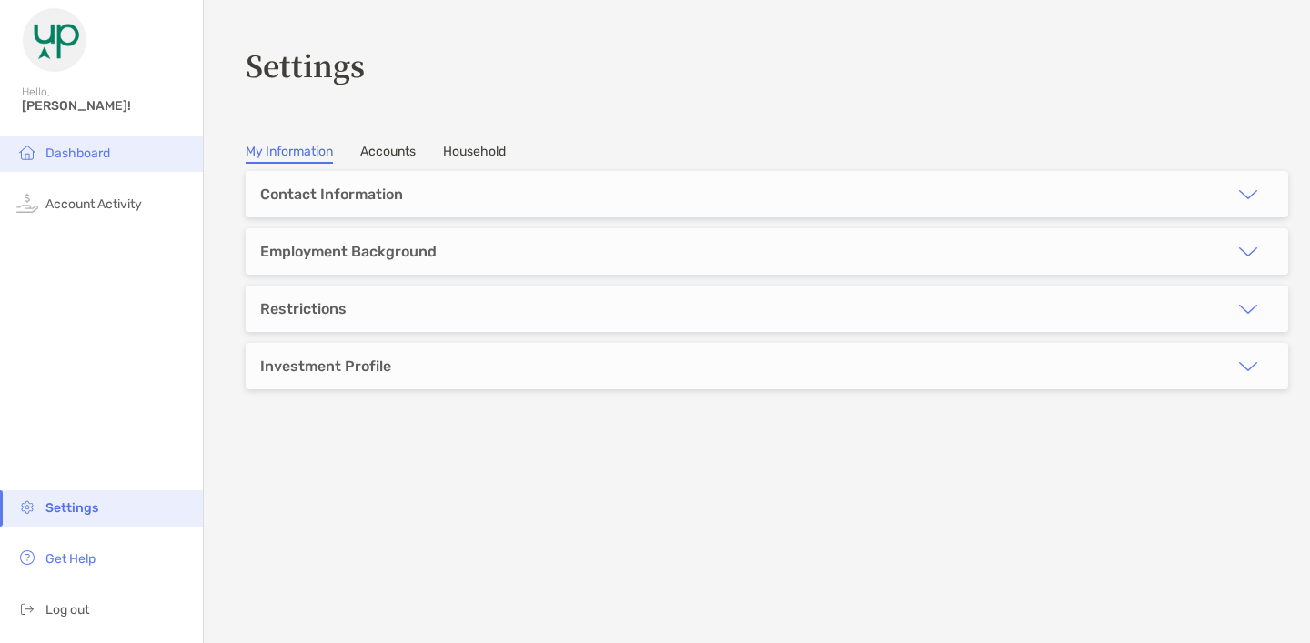
click at [103, 141] on li "Dashboard" at bounding box center [101, 154] width 203 height 36
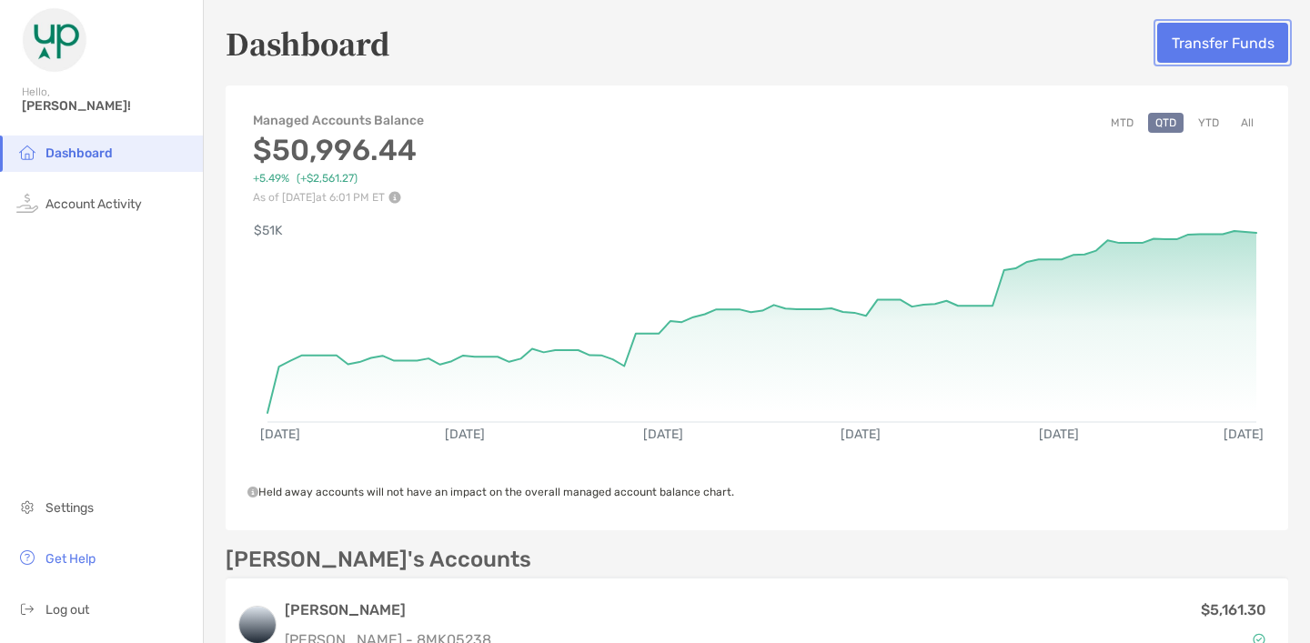
click at [1217, 51] on button "Transfer Funds" at bounding box center [1222, 43] width 131 height 40
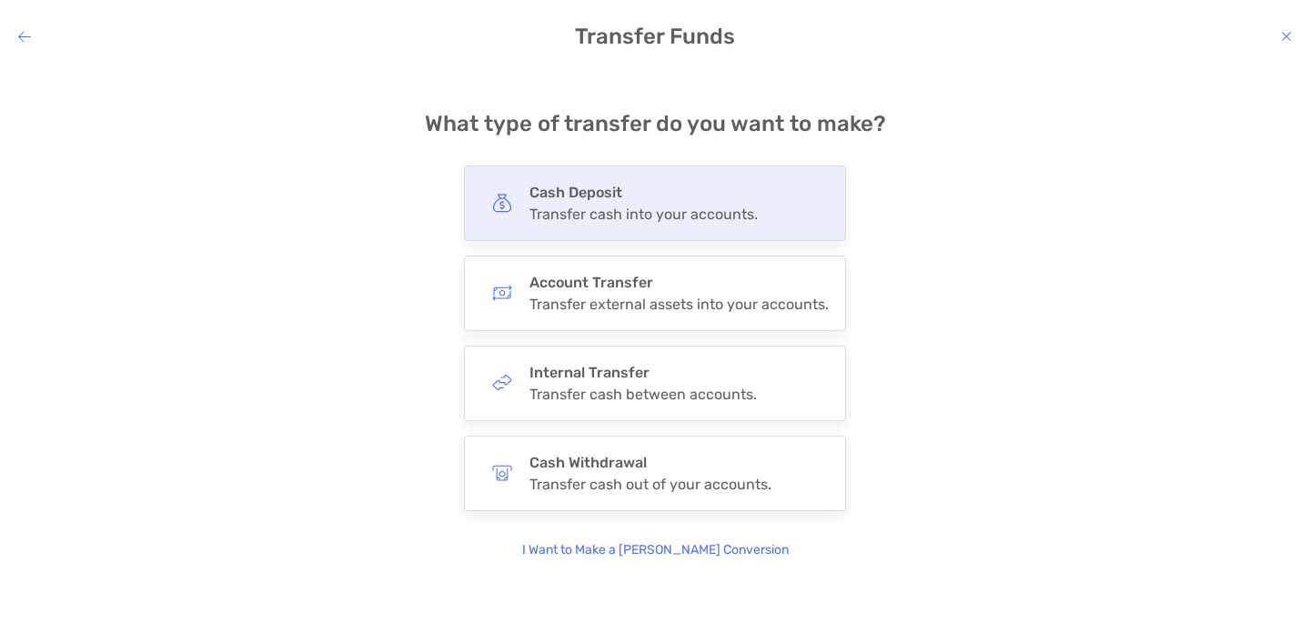
click at [734, 232] on div "Cash Deposit Transfer cash into your accounts." at bounding box center [655, 203] width 382 height 75
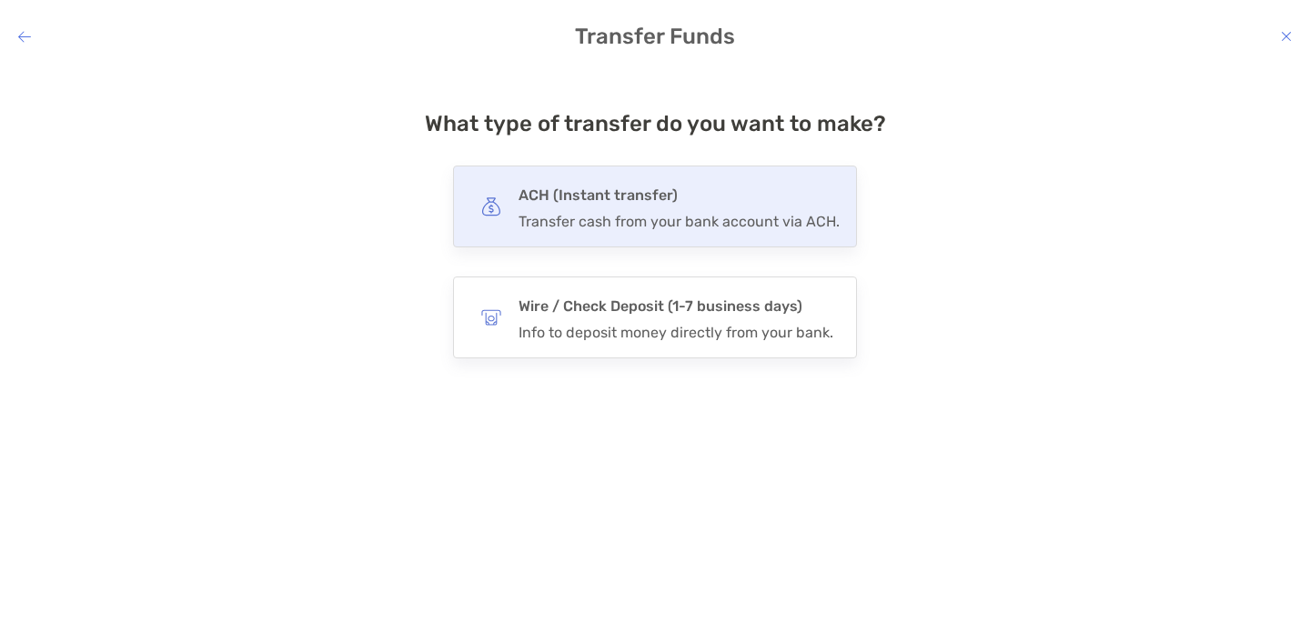
click at [741, 223] on div "Transfer cash from your bank account via ACH." at bounding box center [678, 221] width 321 height 17
click at [0, 0] on input "***" at bounding box center [0, 0] width 0 height 0
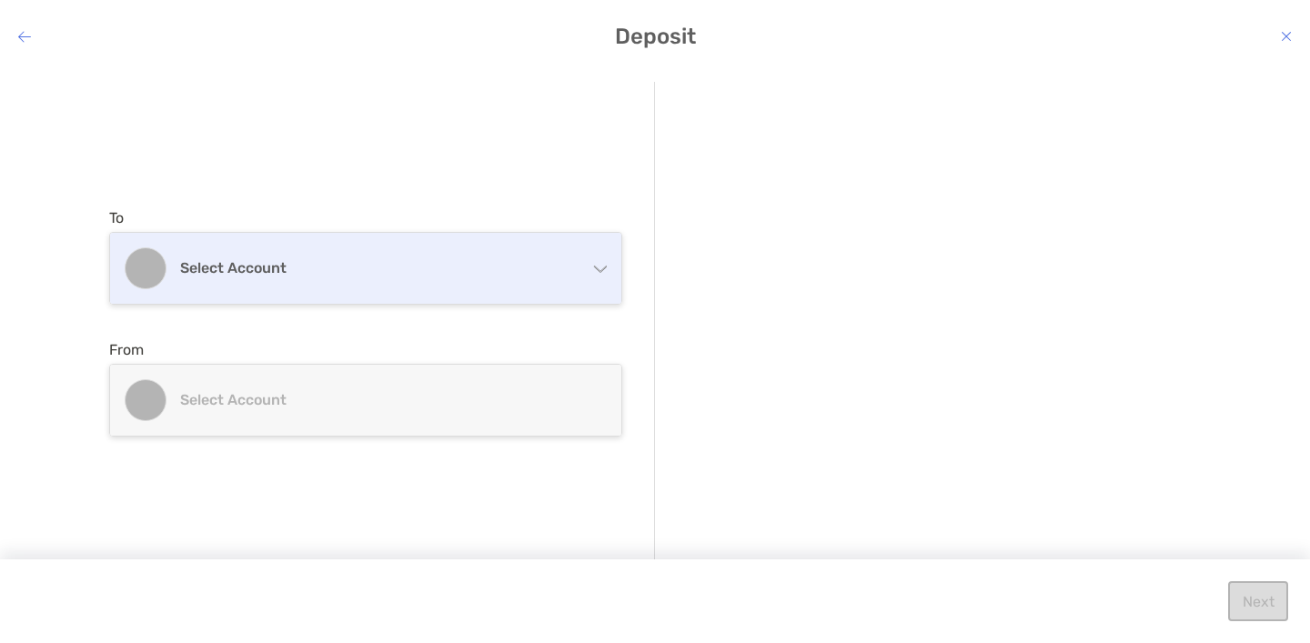
click at [548, 249] on div "Select account" at bounding box center [365, 268] width 511 height 71
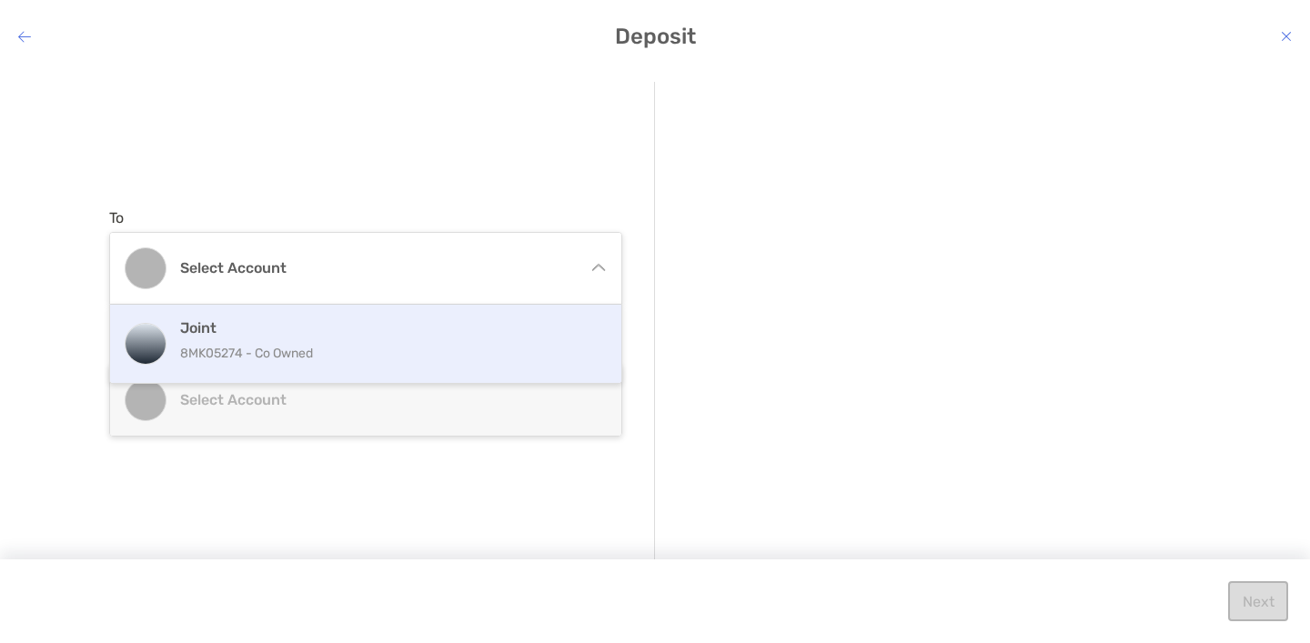
click at [522, 325] on h4 "Joint" at bounding box center [385, 327] width 410 height 17
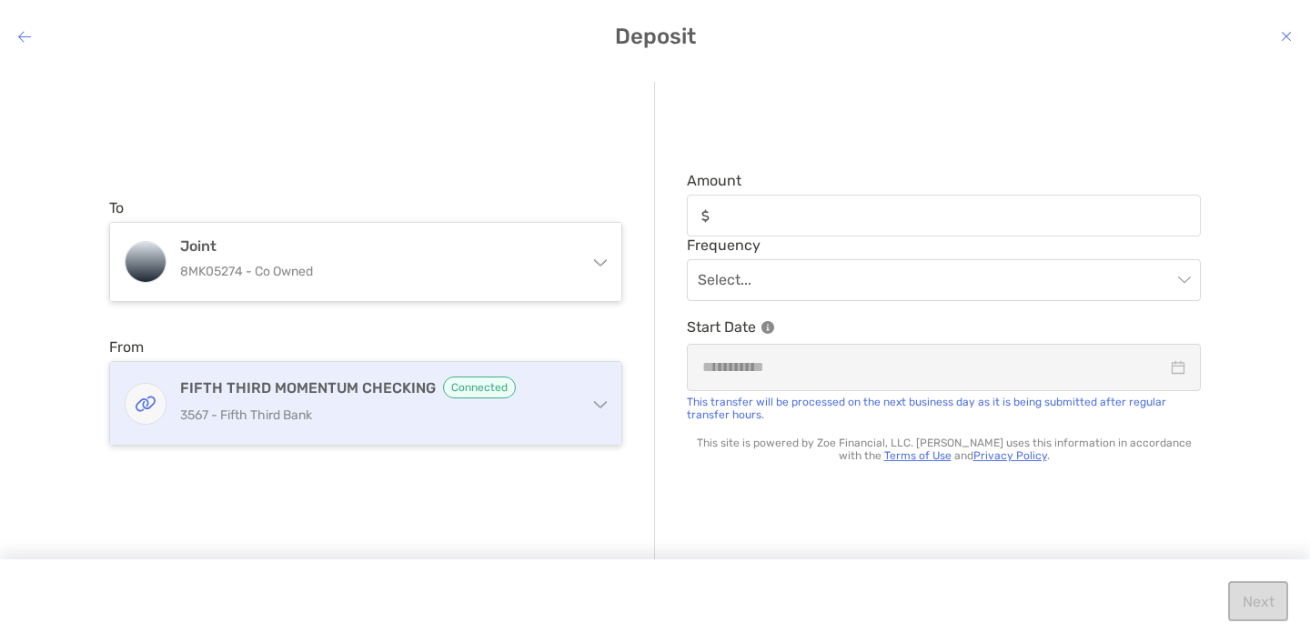
click at [404, 407] on p "3567 - Fifth Third Bank" at bounding box center [376, 415] width 393 height 23
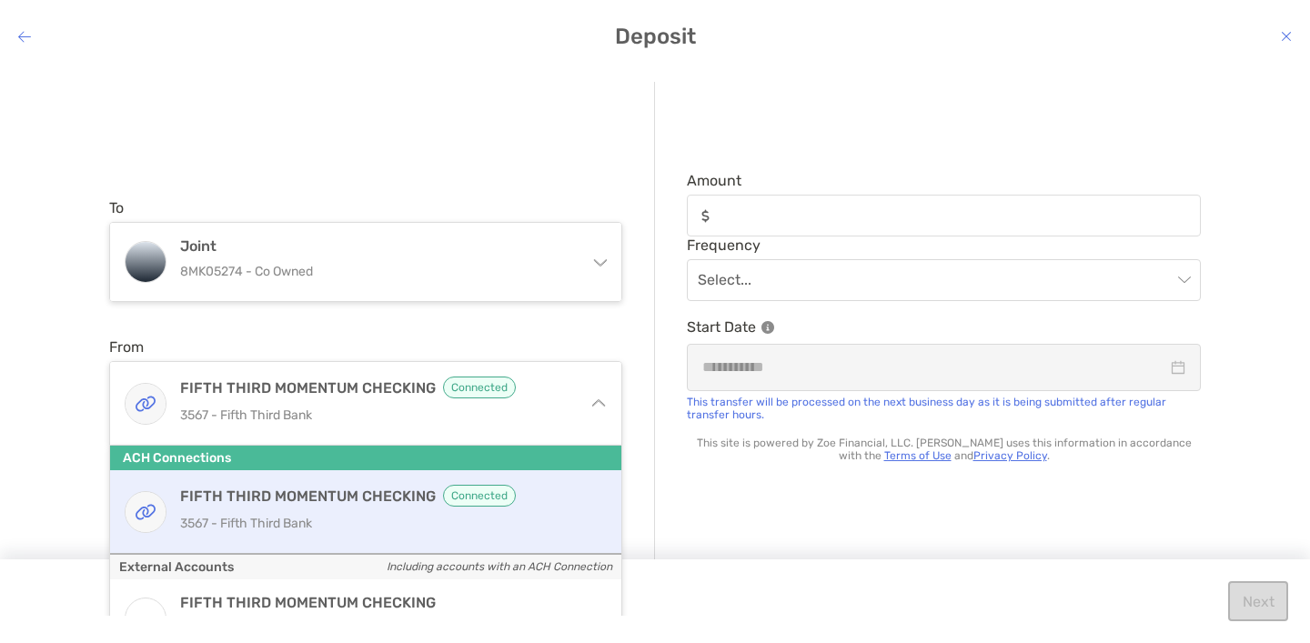
scroll to position [114, 0]
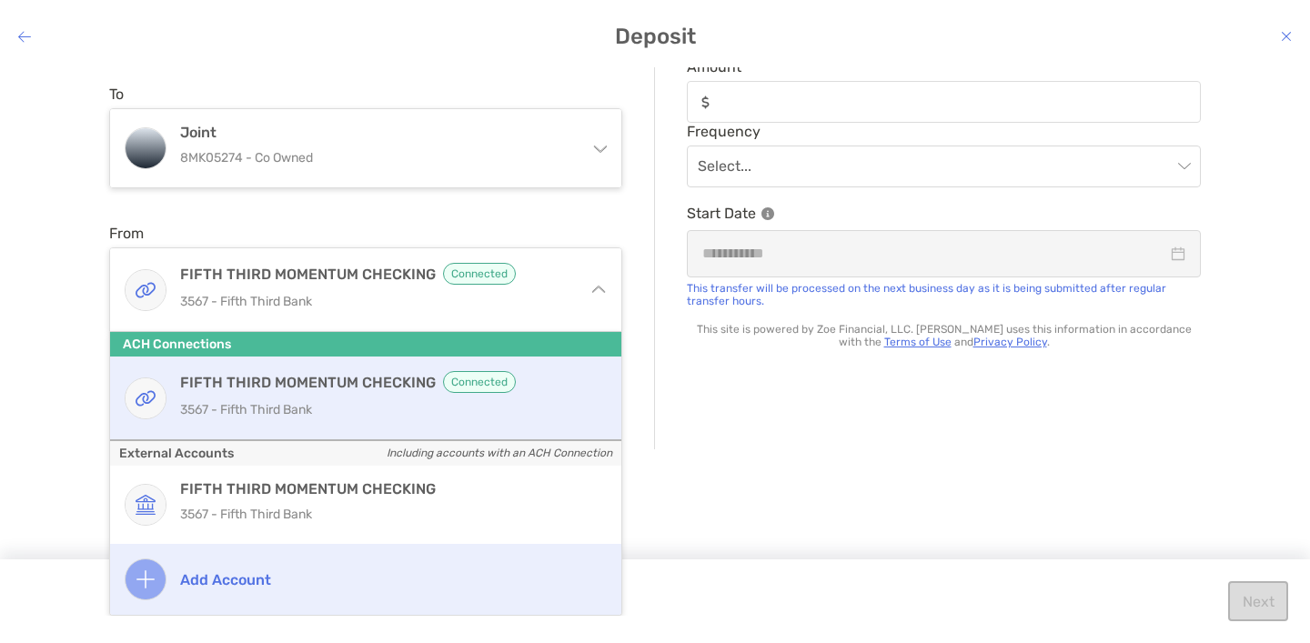
click at [258, 571] on h4 "Add account" at bounding box center [385, 579] width 410 height 17
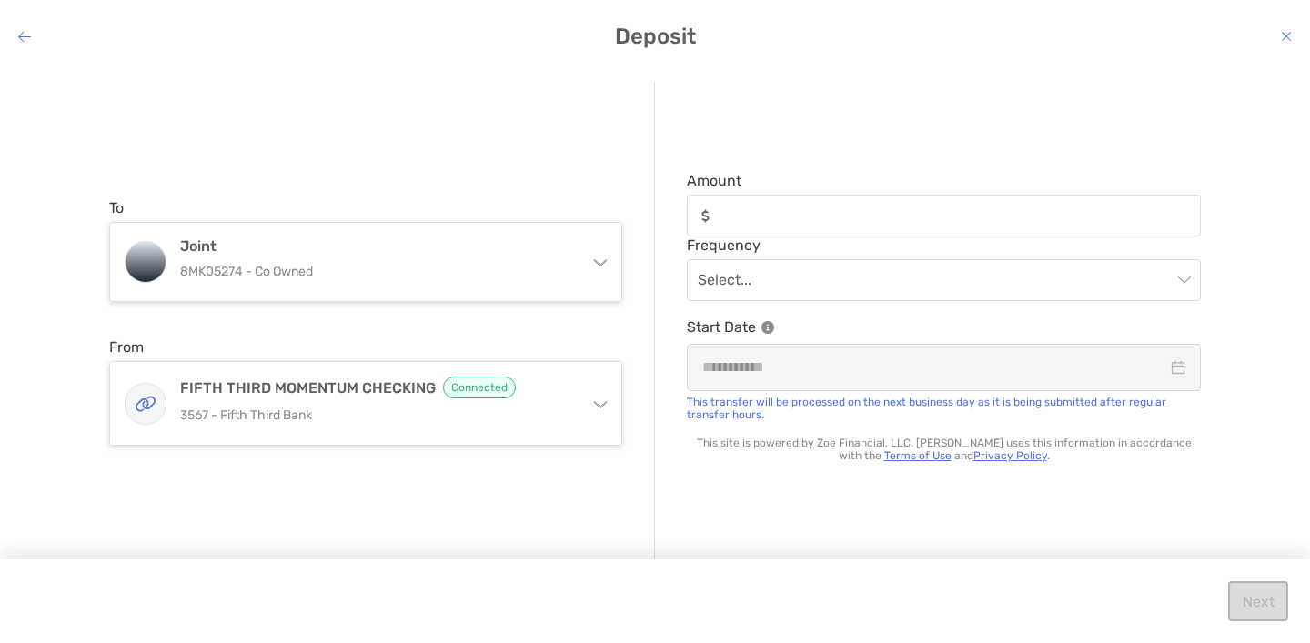
scroll to position [0, 0]
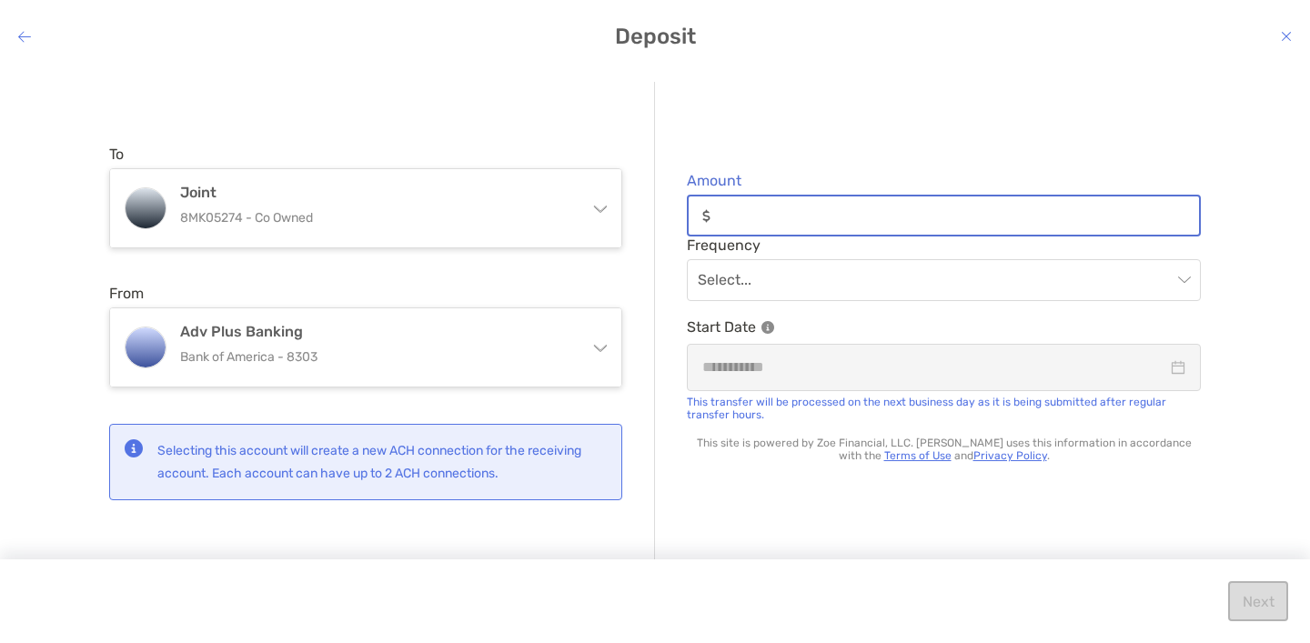
click at [770, 210] on input "Amount" at bounding box center [958, 215] width 481 height 15
click at [727, 216] on input "*****" at bounding box center [958, 215] width 481 height 15
type input "*****"
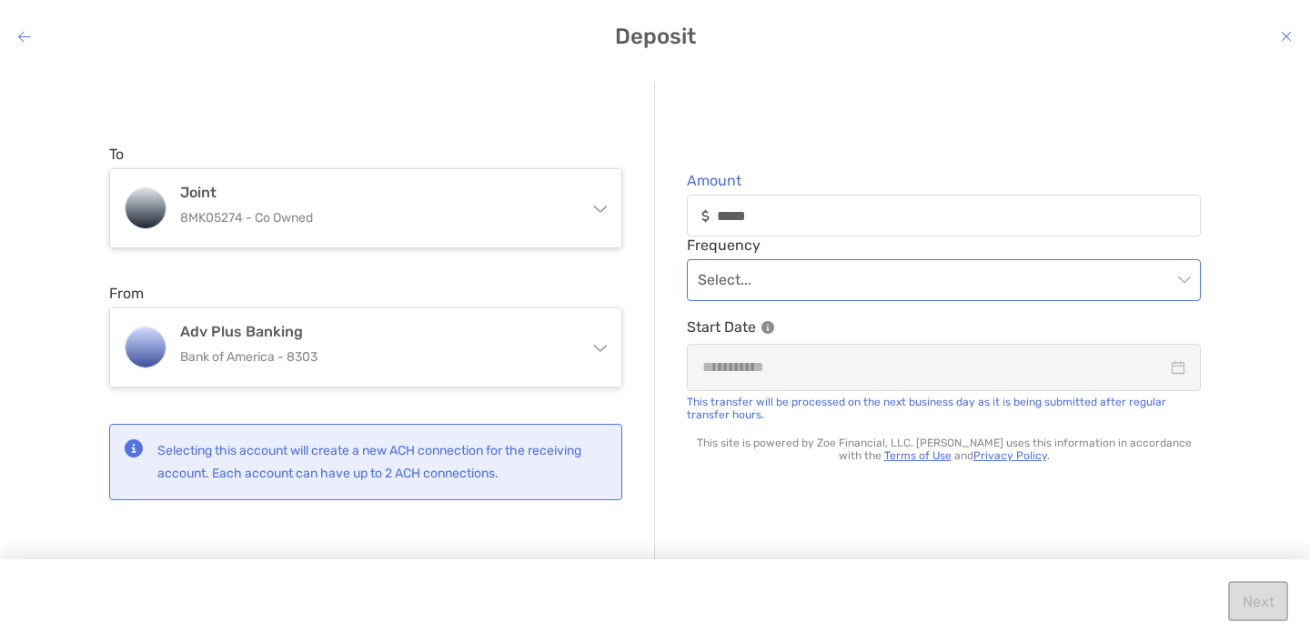
click at [754, 272] on input "modal" at bounding box center [935, 280] width 474 height 40
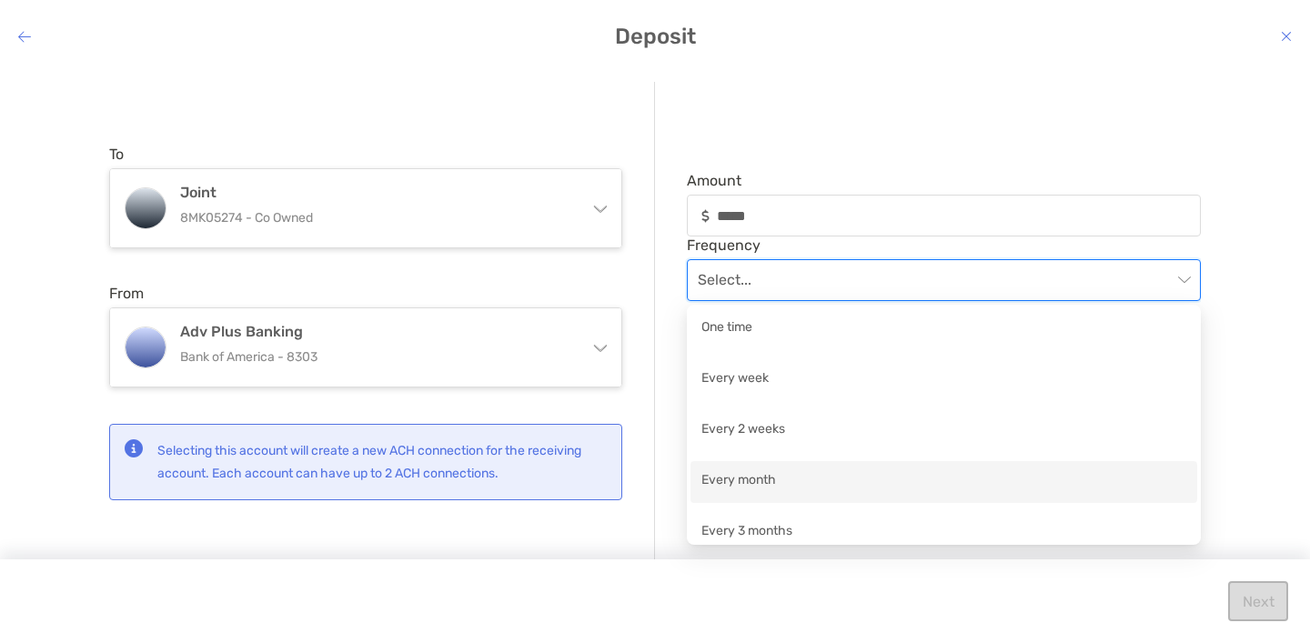
click at [757, 478] on div "Every month" at bounding box center [943, 481] width 485 height 23
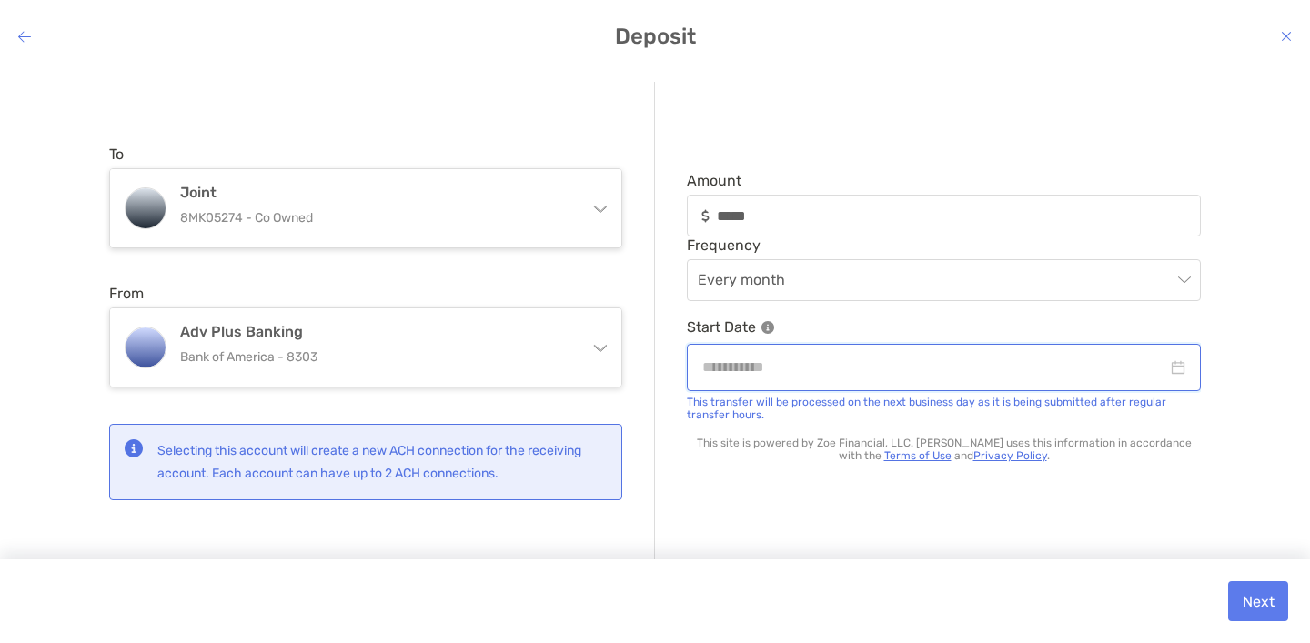
click at [790, 365] on input "modal" at bounding box center [934, 367] width 465 height 23
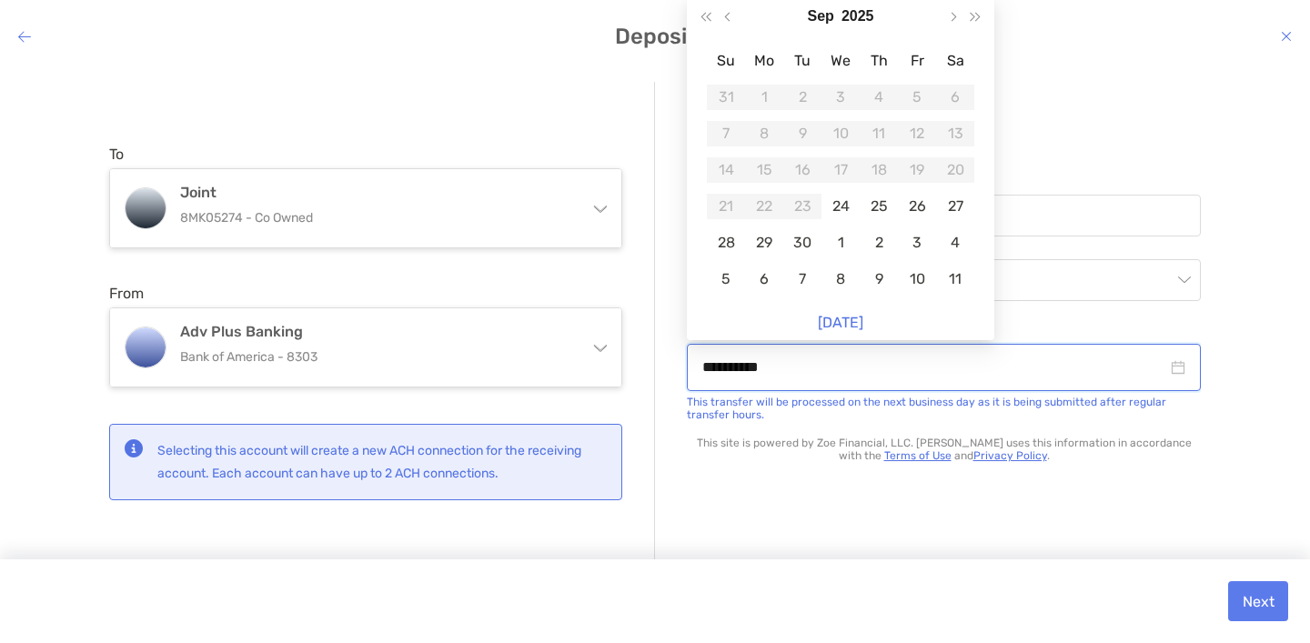
type input "**********"
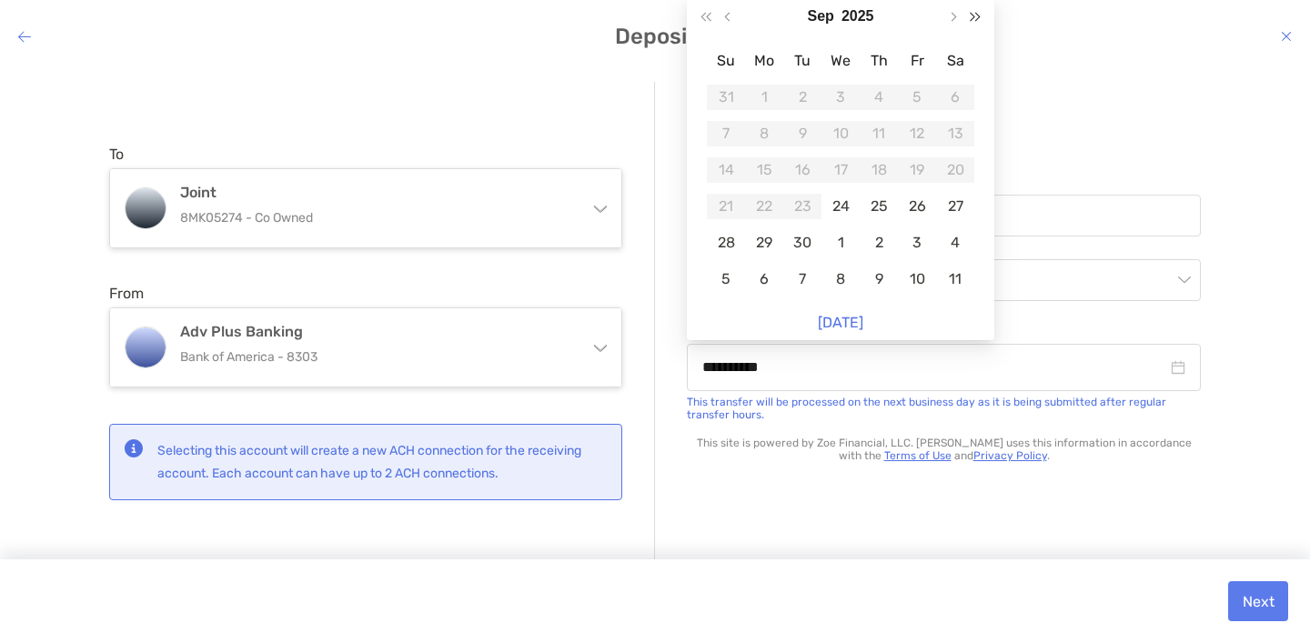
click at [970, 16] on span "Next year (Control + right)" at bounding box center [974, 16] width 9 height 9
click at [840, 23] on div "Sep 2028" at bounding box center [840, 16] width 200 height 36
click at [851, 8] on button "2028" at bounding box center [857, 16] width 33 height 36
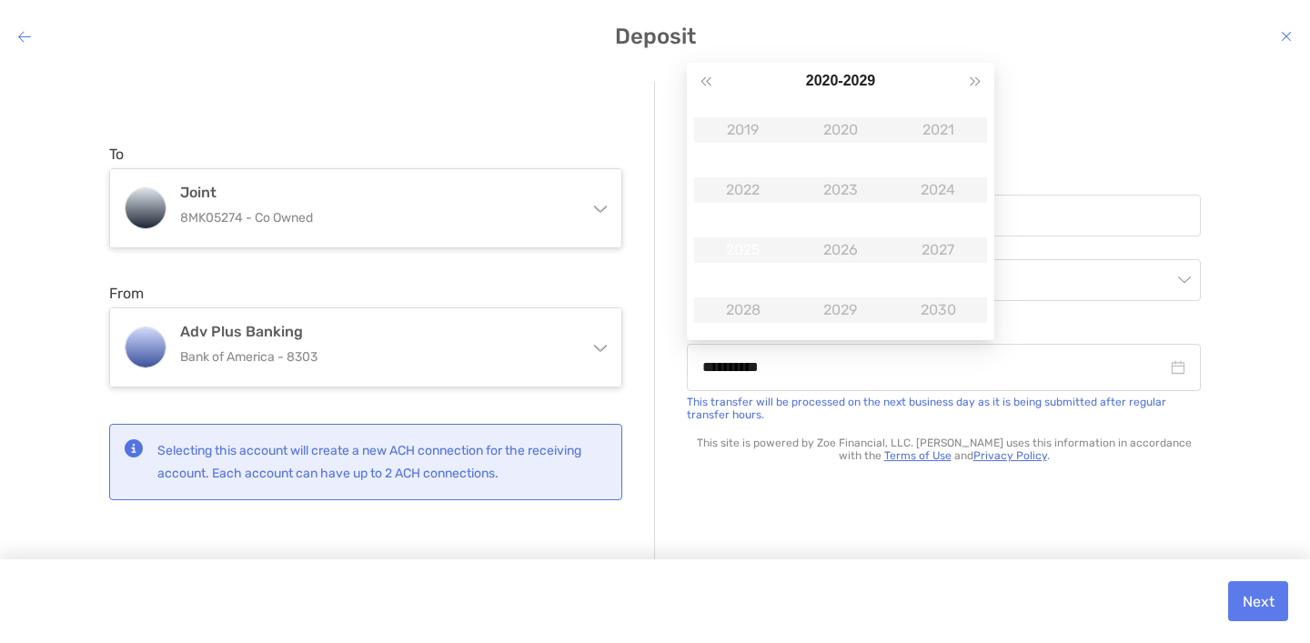
click at [755, 244] on div "2025" at bounding box center [743, 249] width 55 height 25
click at [741, 247] on div "2025" at bounding box center [743, 249] width 55 height 25
click at [1058, 97] on div "Amount ***** Frequency Every month Start Date This transfer will be processed o…" at bounding box center [928, 322] width 546 height 481
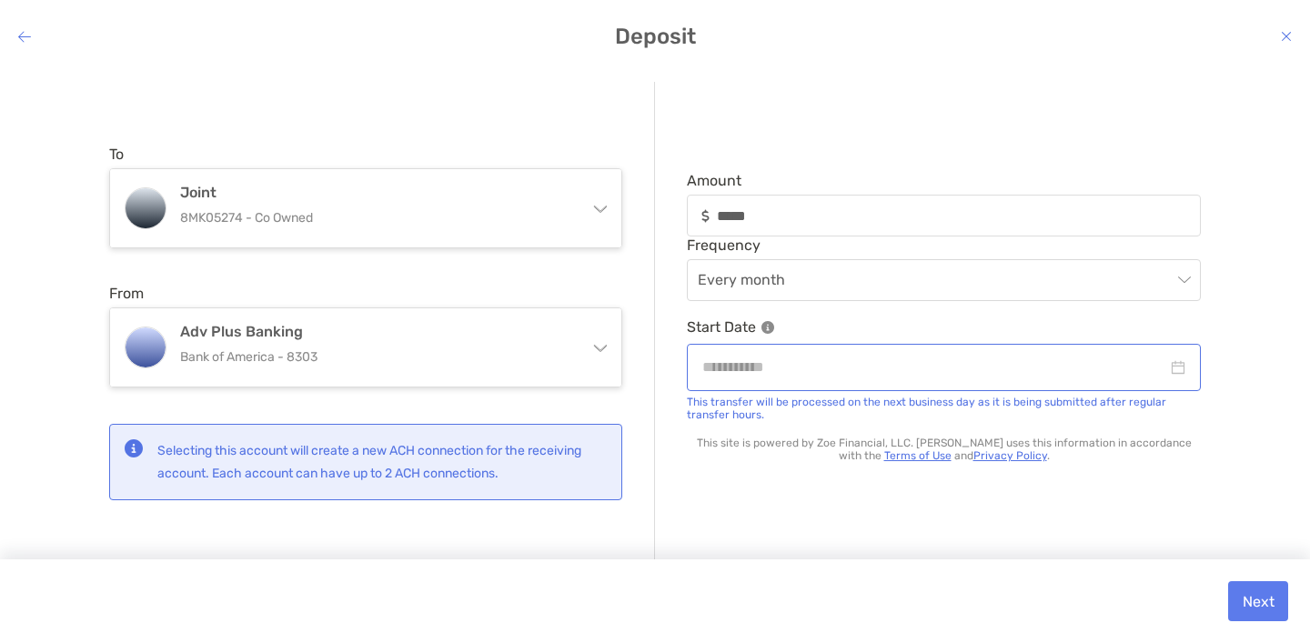
click at [772, 379] on div "modal" at bounding box center [944, 367] width 514 height 46
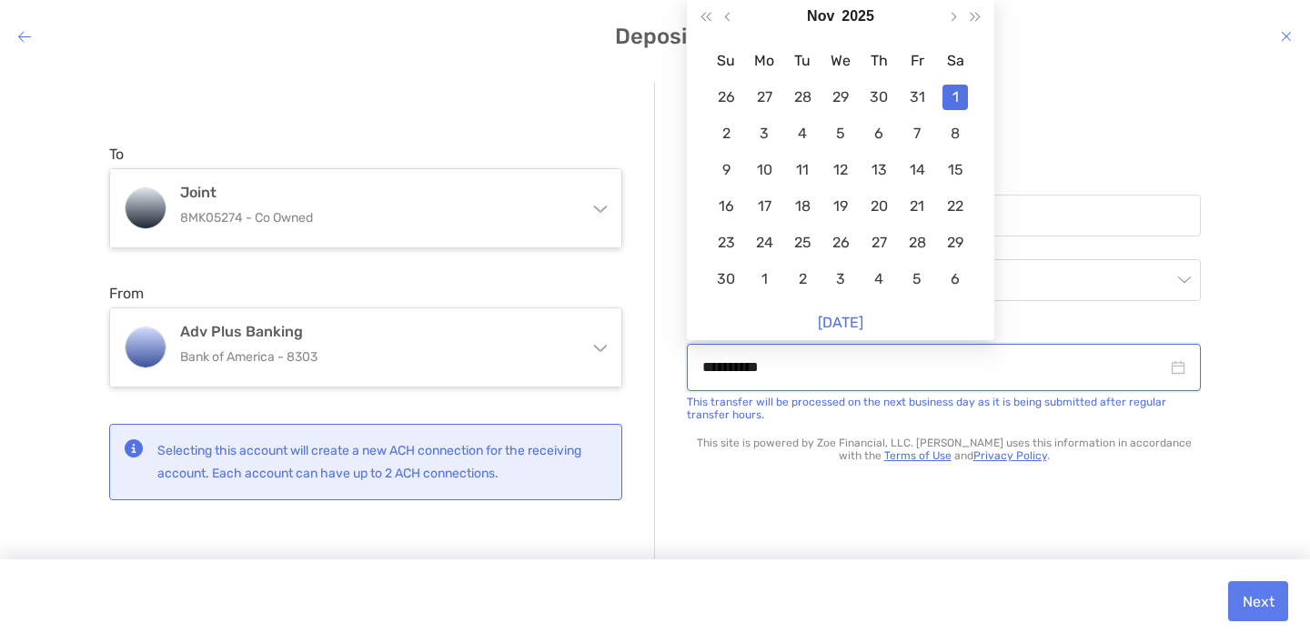
type input "**********"
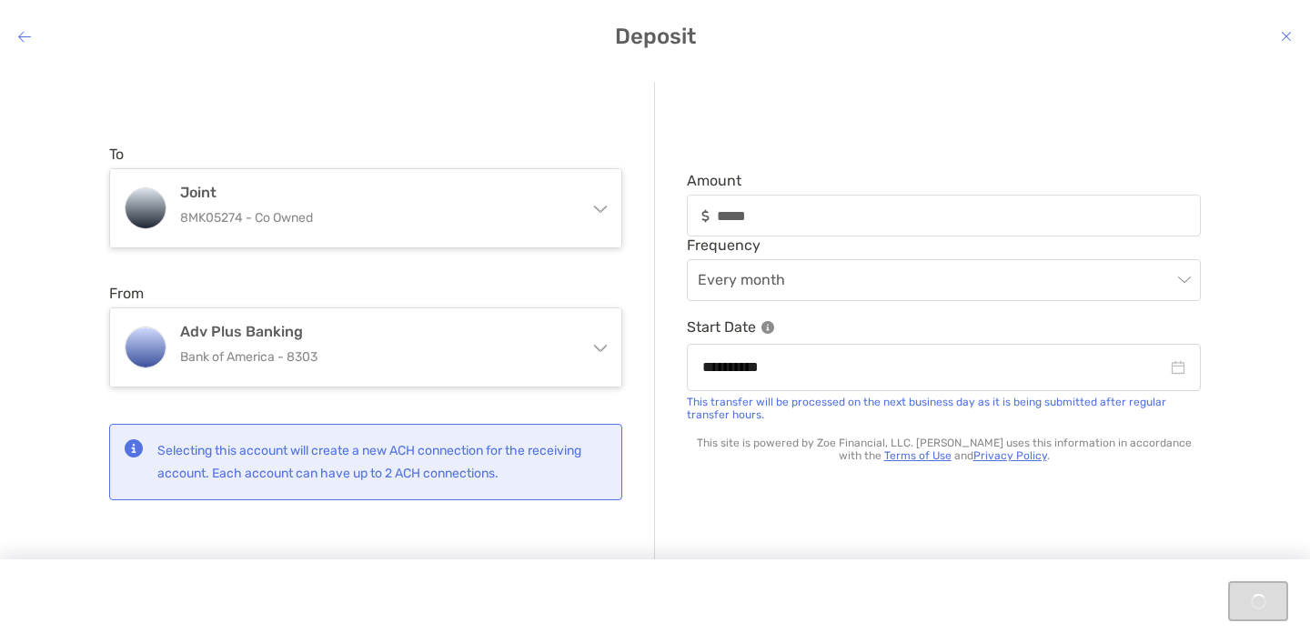
click at [767, 525] on div "**********" at bounding box center [928, 322] width 546 height 481
click at [1268, 604] on button "Next" at bounding box center [1258, 601] width 60 height 40
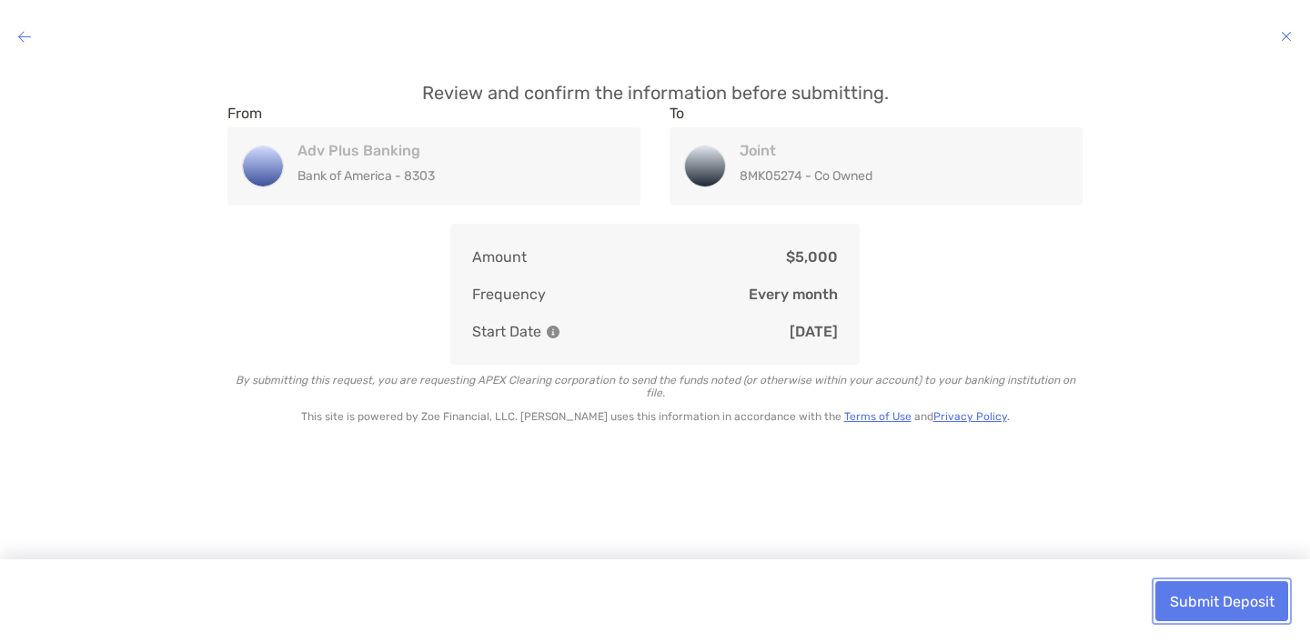
click at [1268, 604] on button "Submit Deposit" at bounding box center [1221, 601] width 133 height 40
